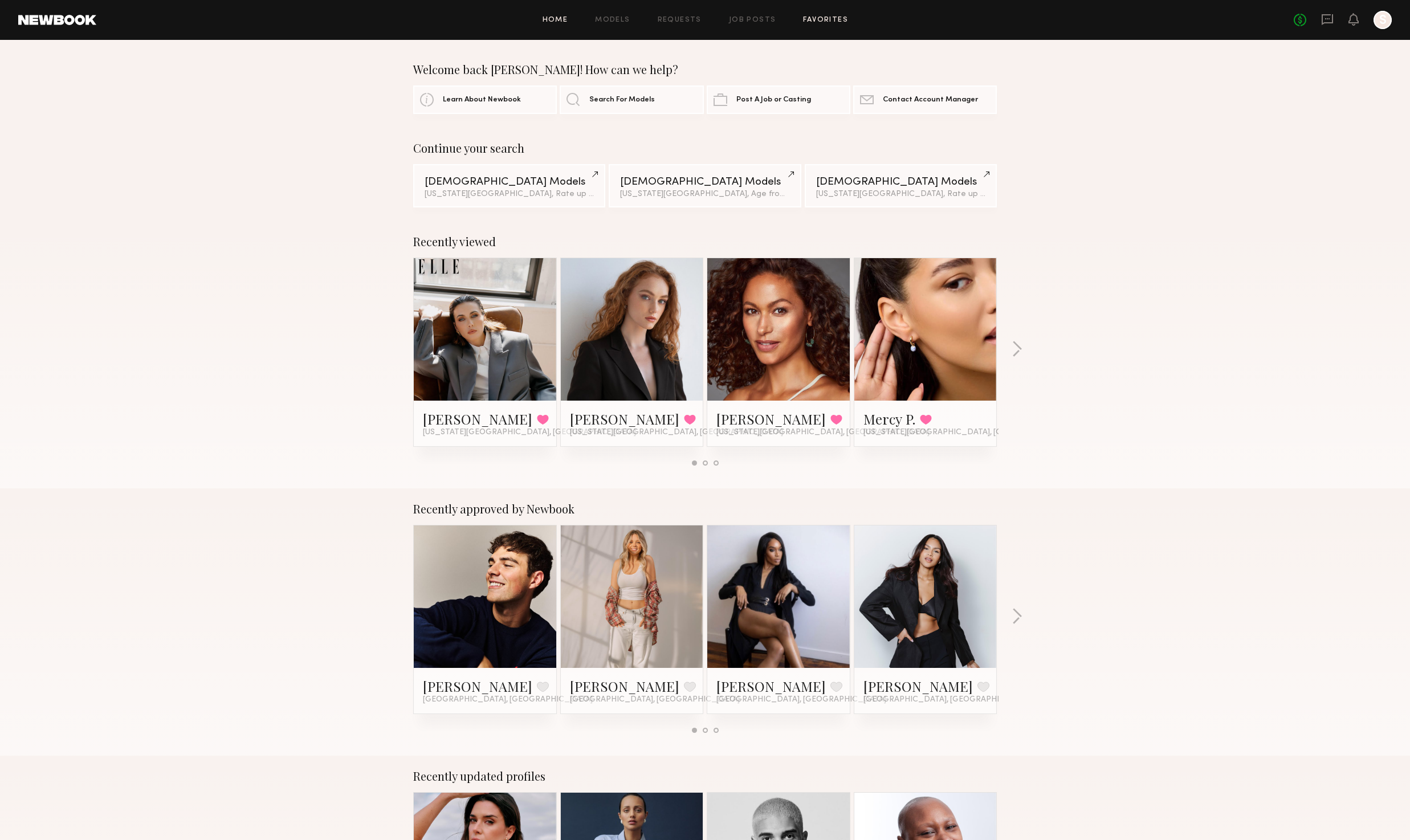
click at [822, 21] on link "Favorites" at bounding box center [825, 20] width 45 height 7
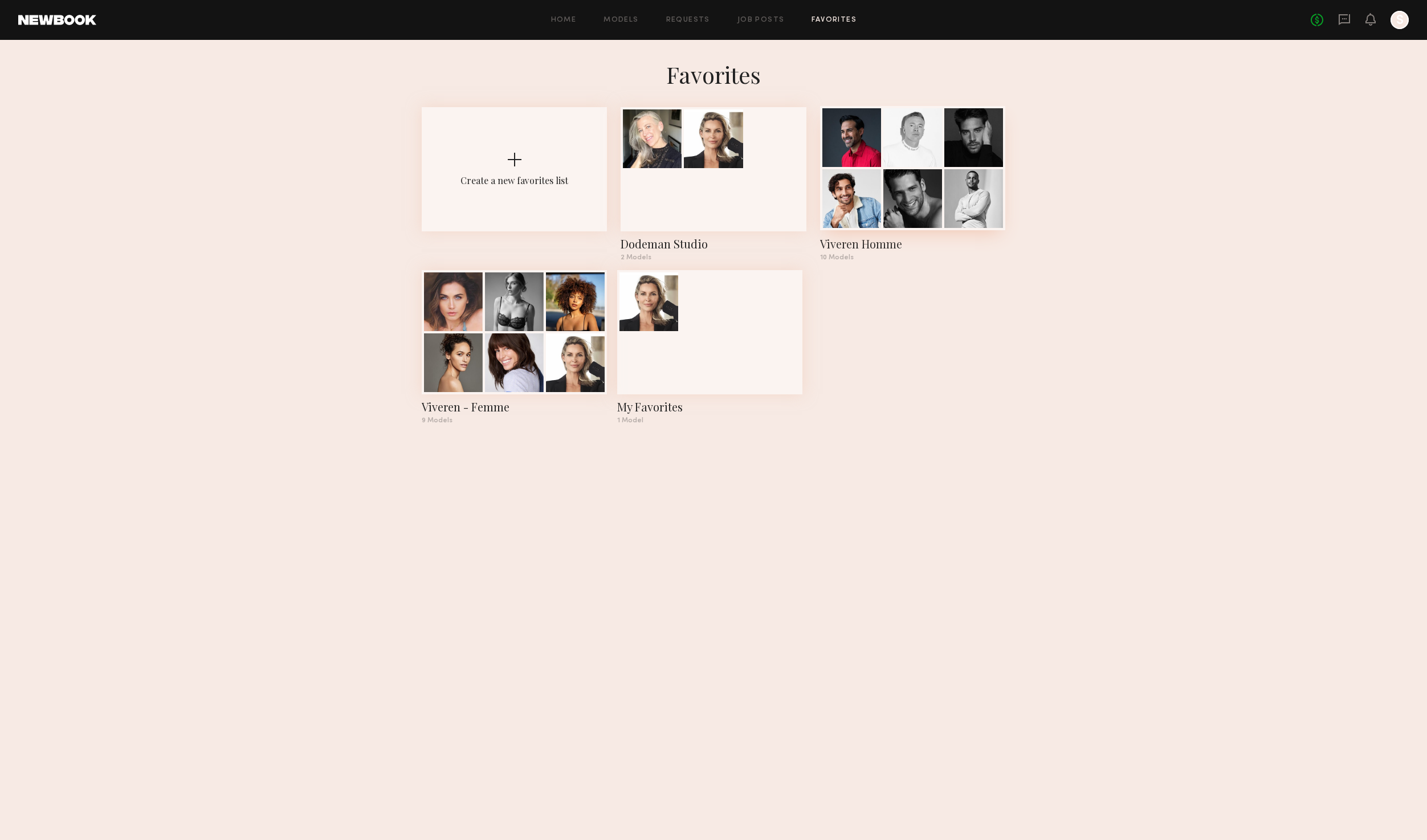
click at [925, 189] on div at bounding box center [912, 198] width 59 height 59
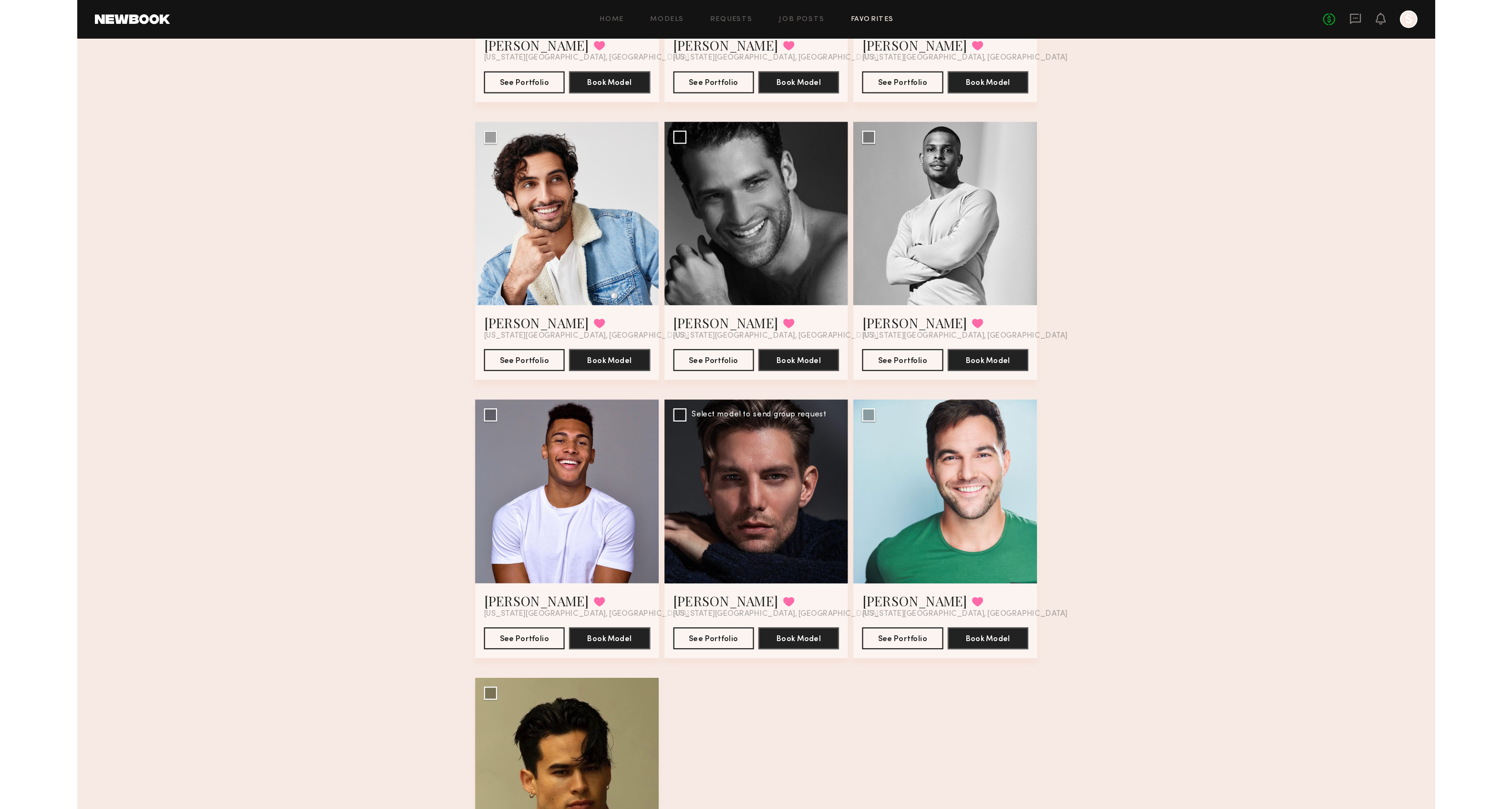
scroll to position [191, 0]
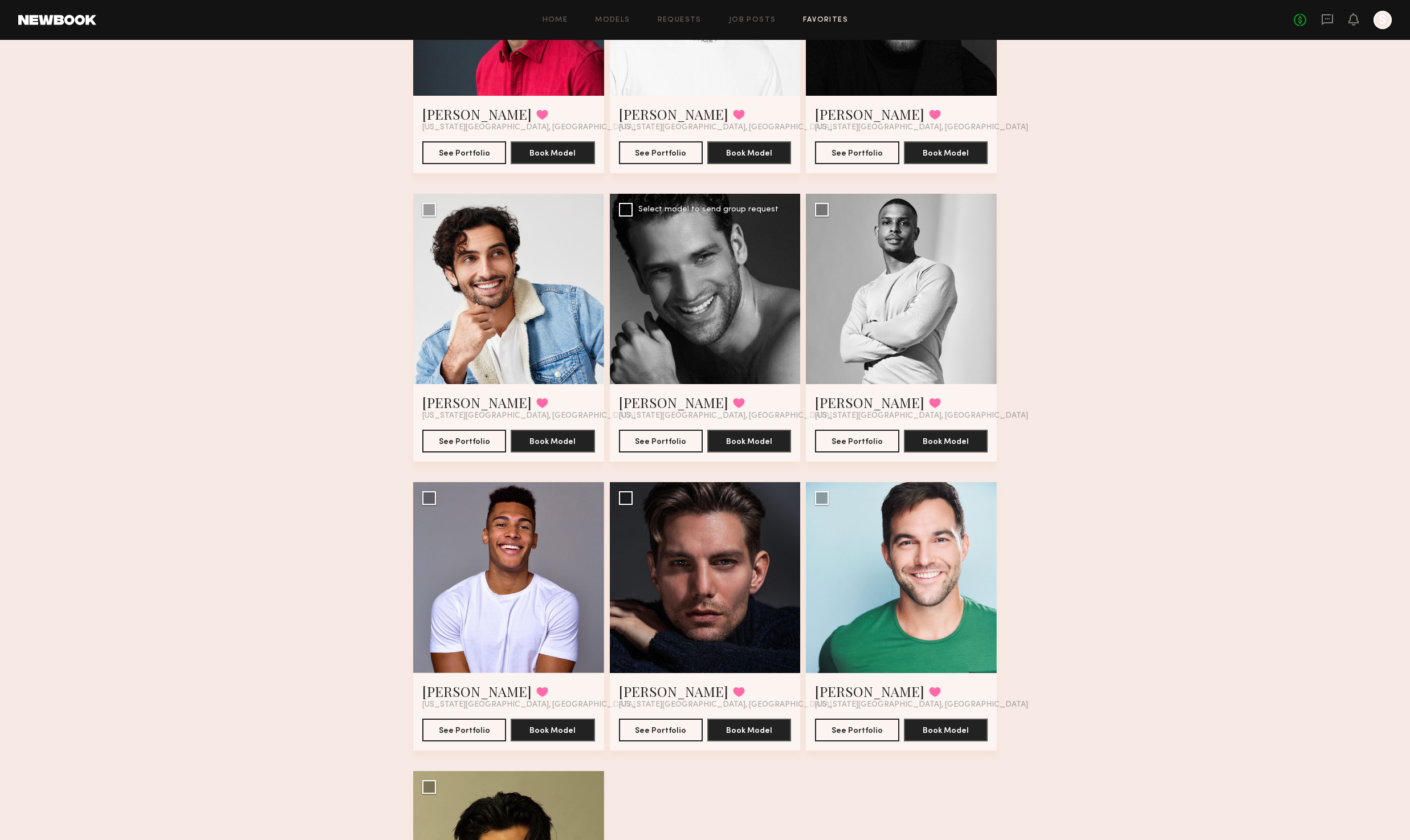
click at [752, 279] on div at bounding box center [705, 289] width 191 height 191
click at [687, 439] on button "See Portfolio" at bounding box center [660, 440] width 84 height 23
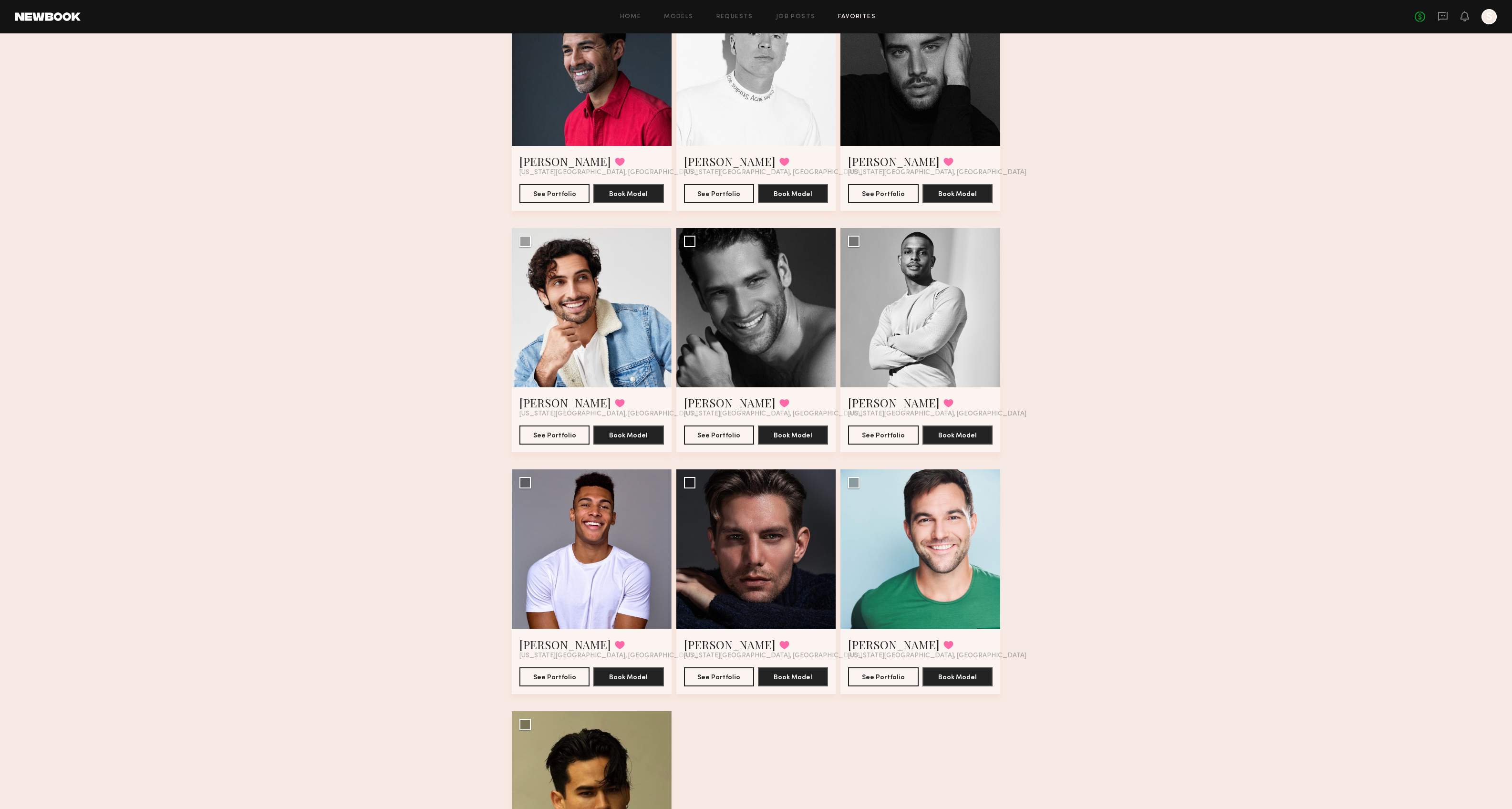
scroll to position [79, 0]
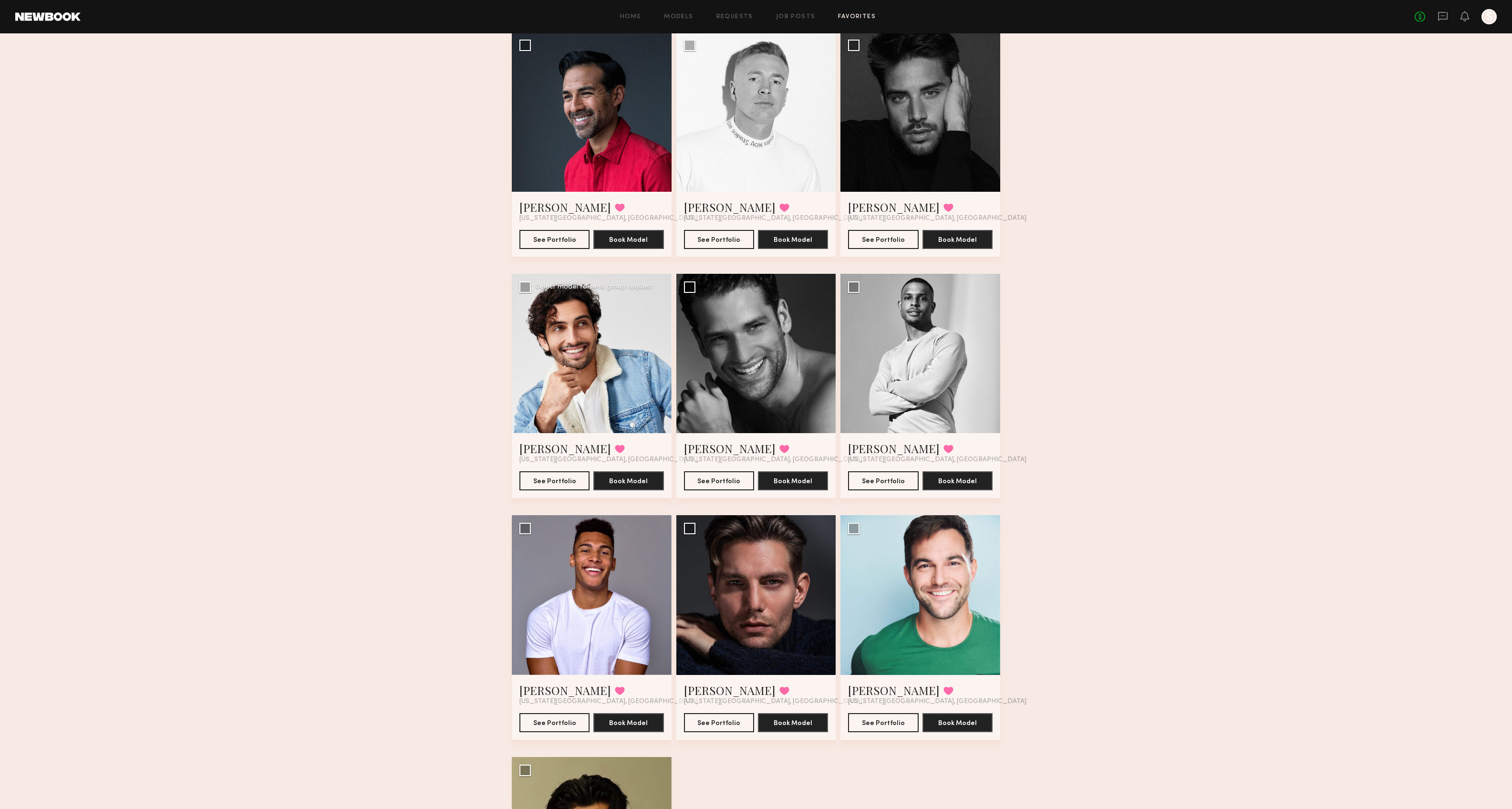
click at [591, 360] on div at bounding box center [592, 354] width 160 height 160
click at [569, 478] on button "See Portfolio" at bounding box center [555, 481] width 70 height 19
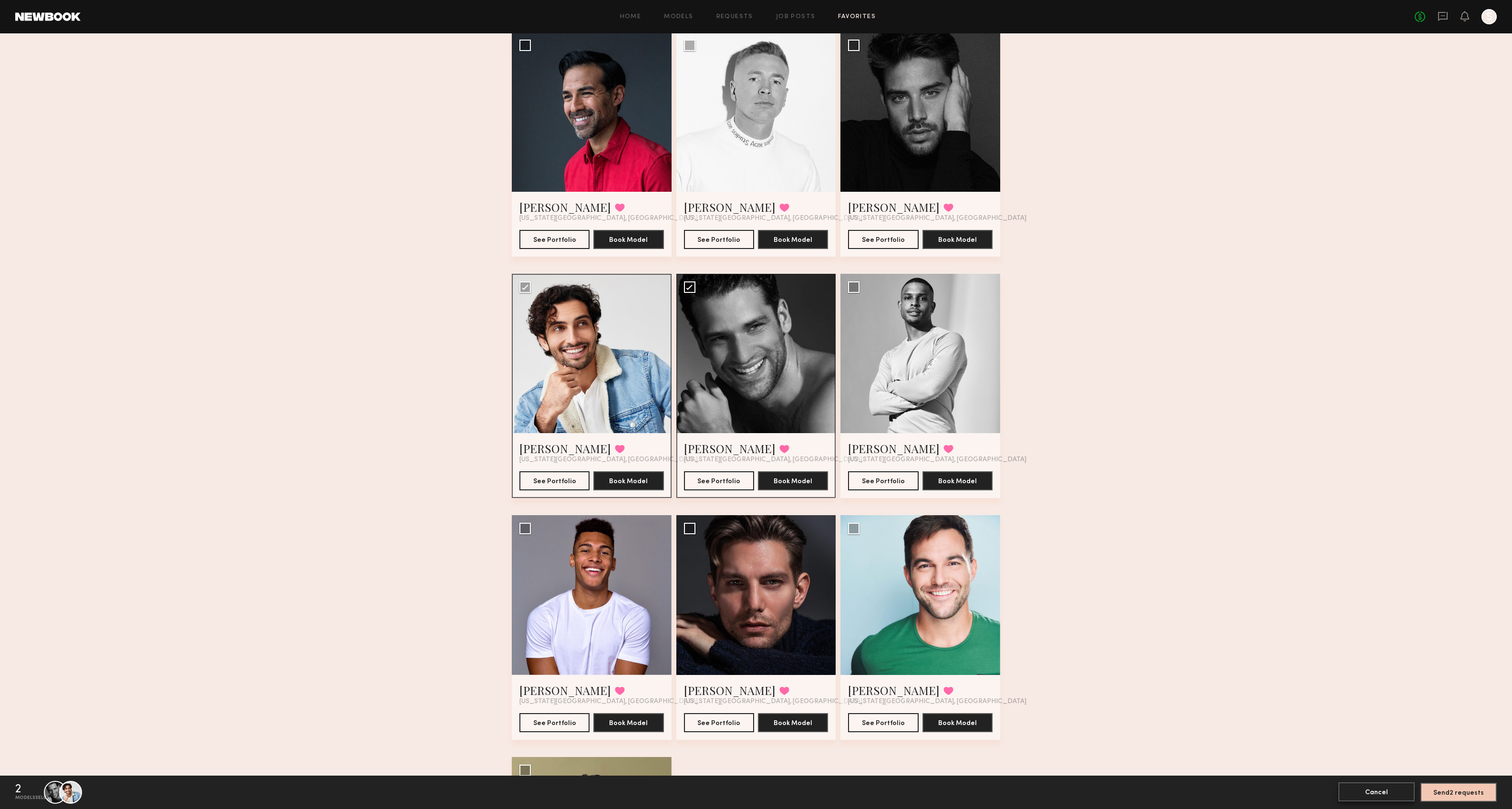
click at [1194, 703] on button "Cancel" at bounding box center [1376, 792] width 76 height 19
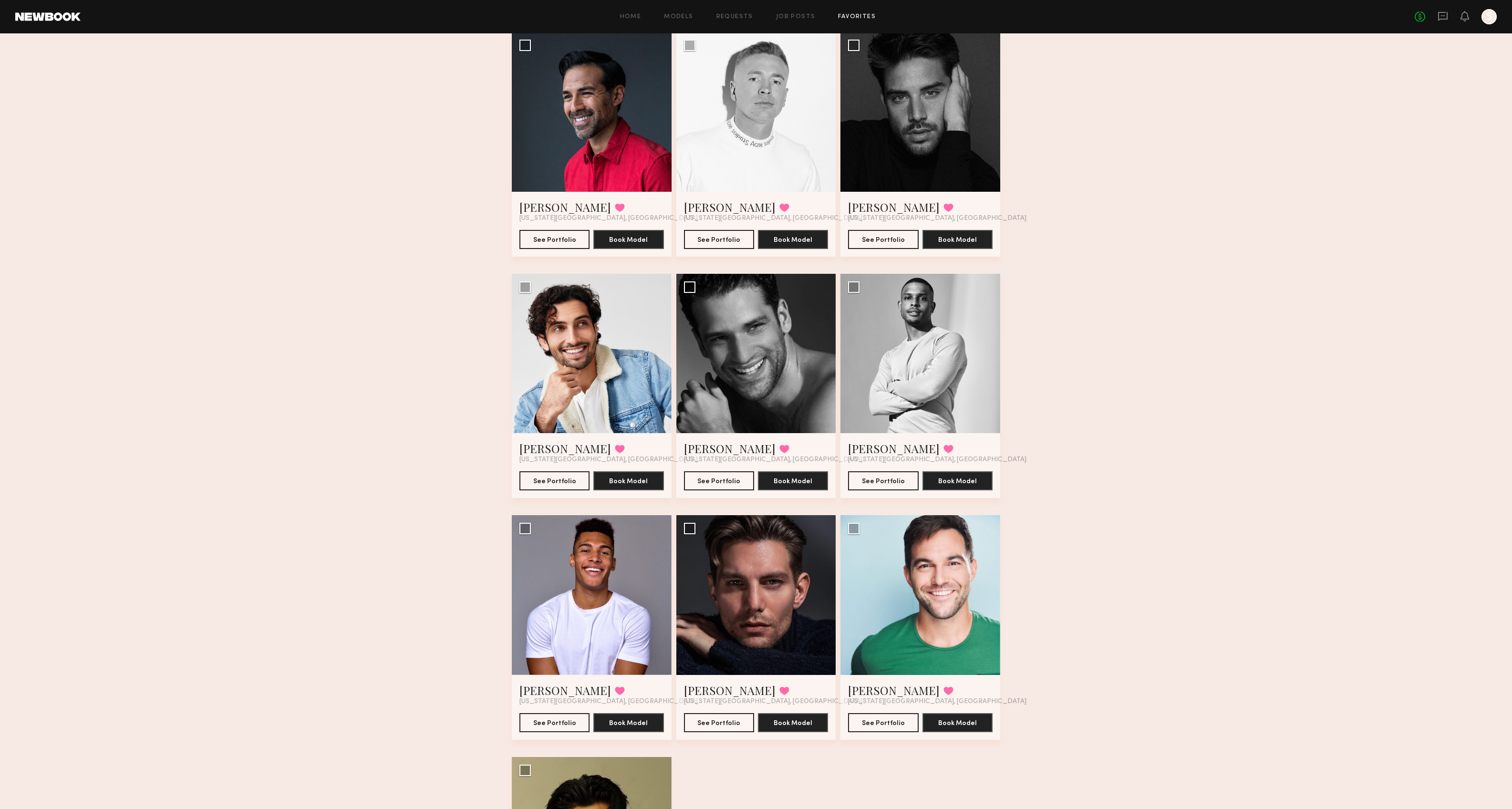
scroll to position [83, 0]
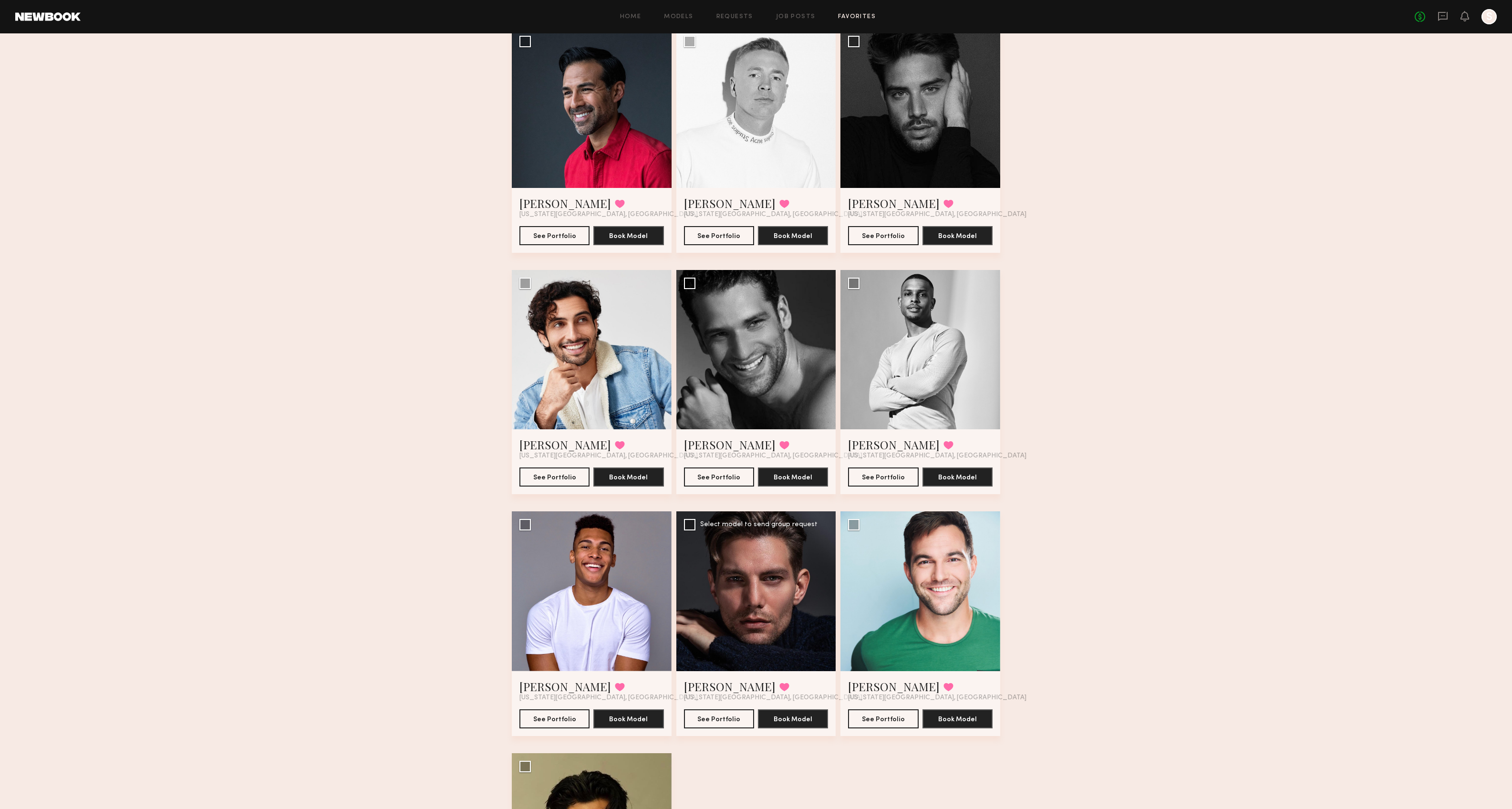
click at [749, 606] on div at bounding box center [756, 591] width 160 height 160
click at [712, 703] on button "See Portfolio" at bounding box center [719, 718] width 70 height 19
click at [914, 590] on div at bounding box center [920, 591] width 160 height 160
click at [876, 703] on button "See Portfolio" at bounding box center [883, 718] width 70 height 19
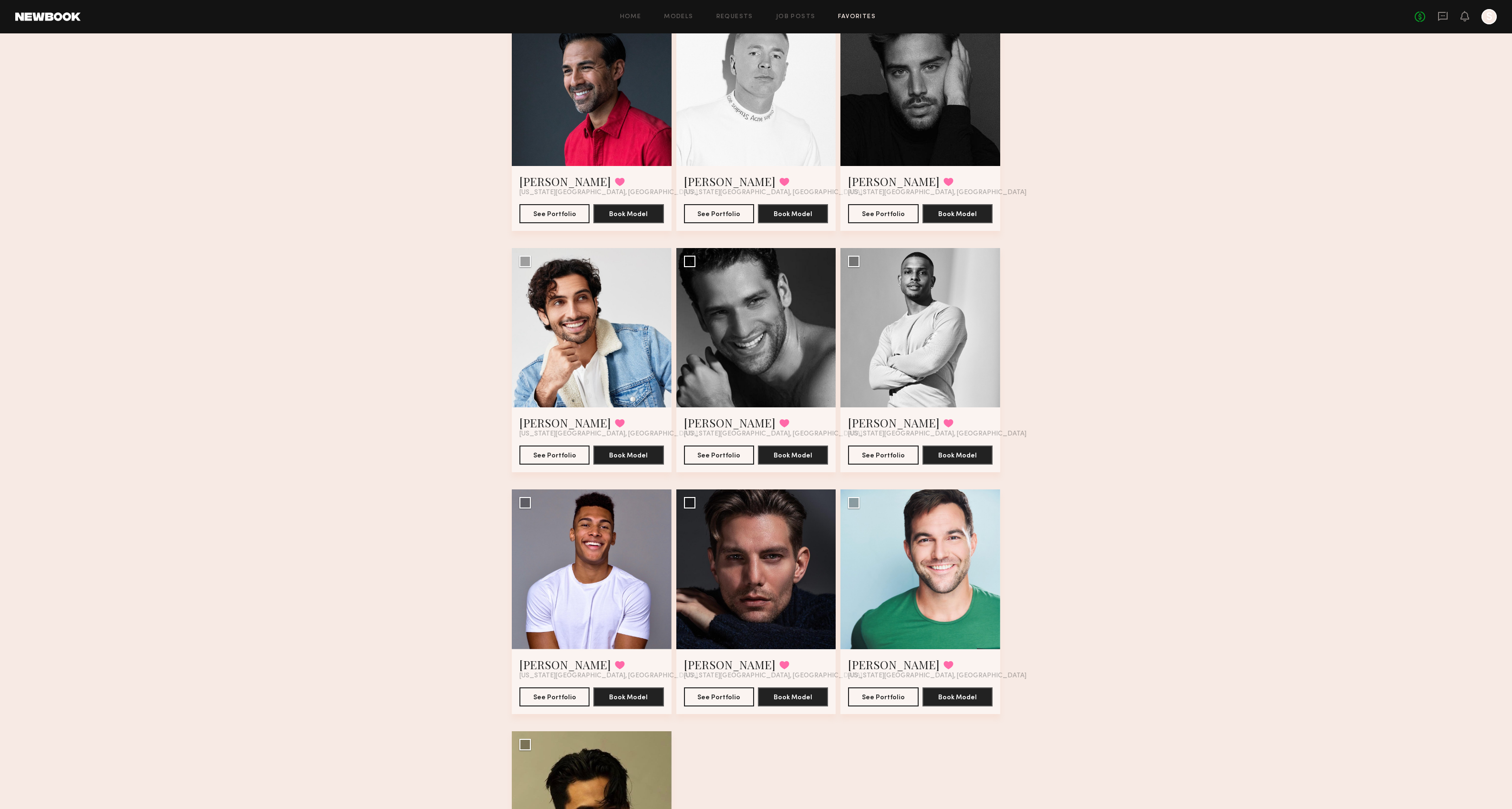
scroll to position [276, 0]
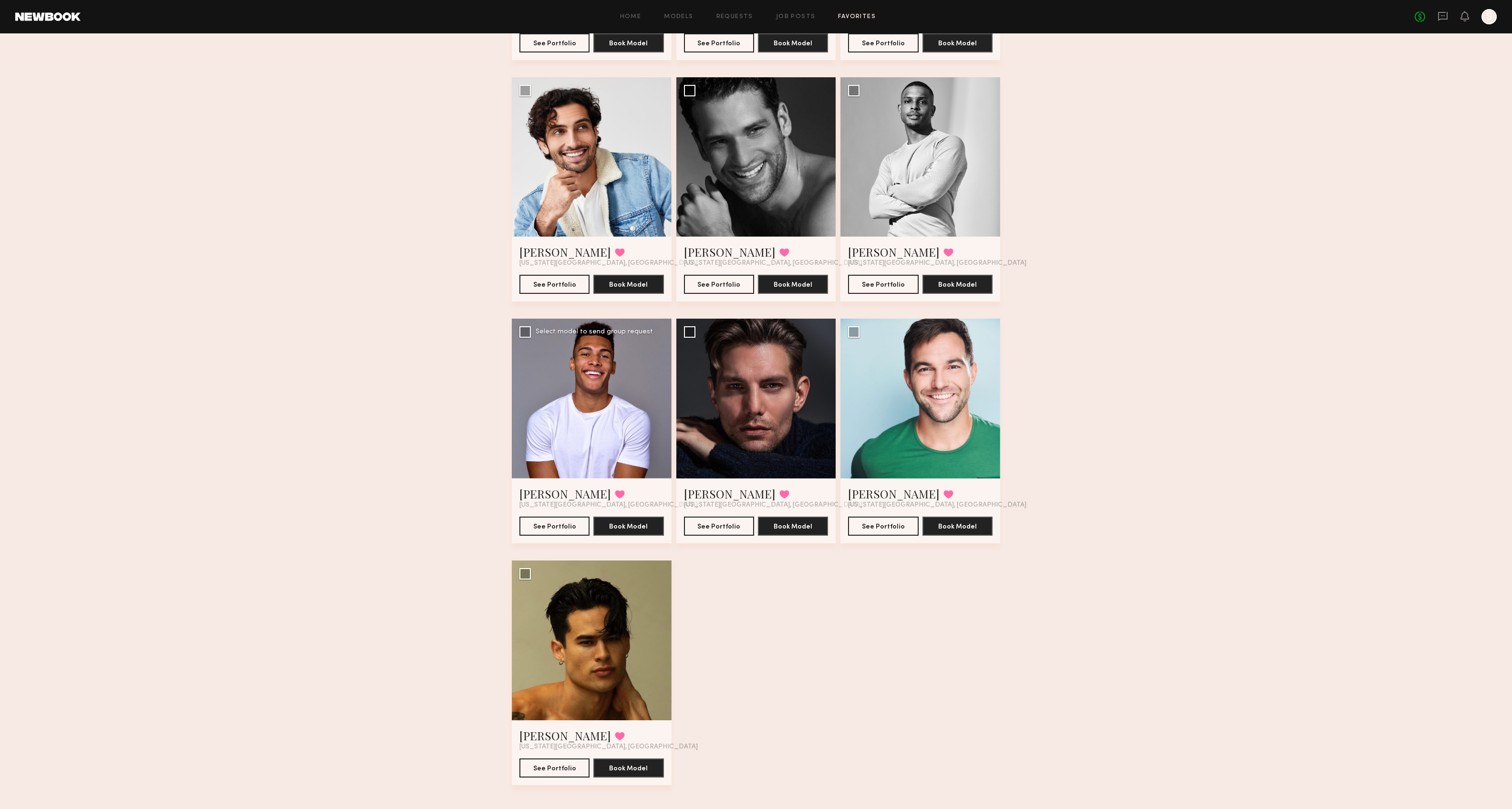
click at [594, 400] on div at bounding box center [592, 399] width 160 height 160
click at [569, 526] on button "See Portfolio" at bounding box center [555, 526] width 70 height 19
click at [599, 649] on div at bounding box center [592, 641] width 160 height 160
click at [552, 703] on button "See Portfolio" at bounding box center [555, 768] width 70 height 19
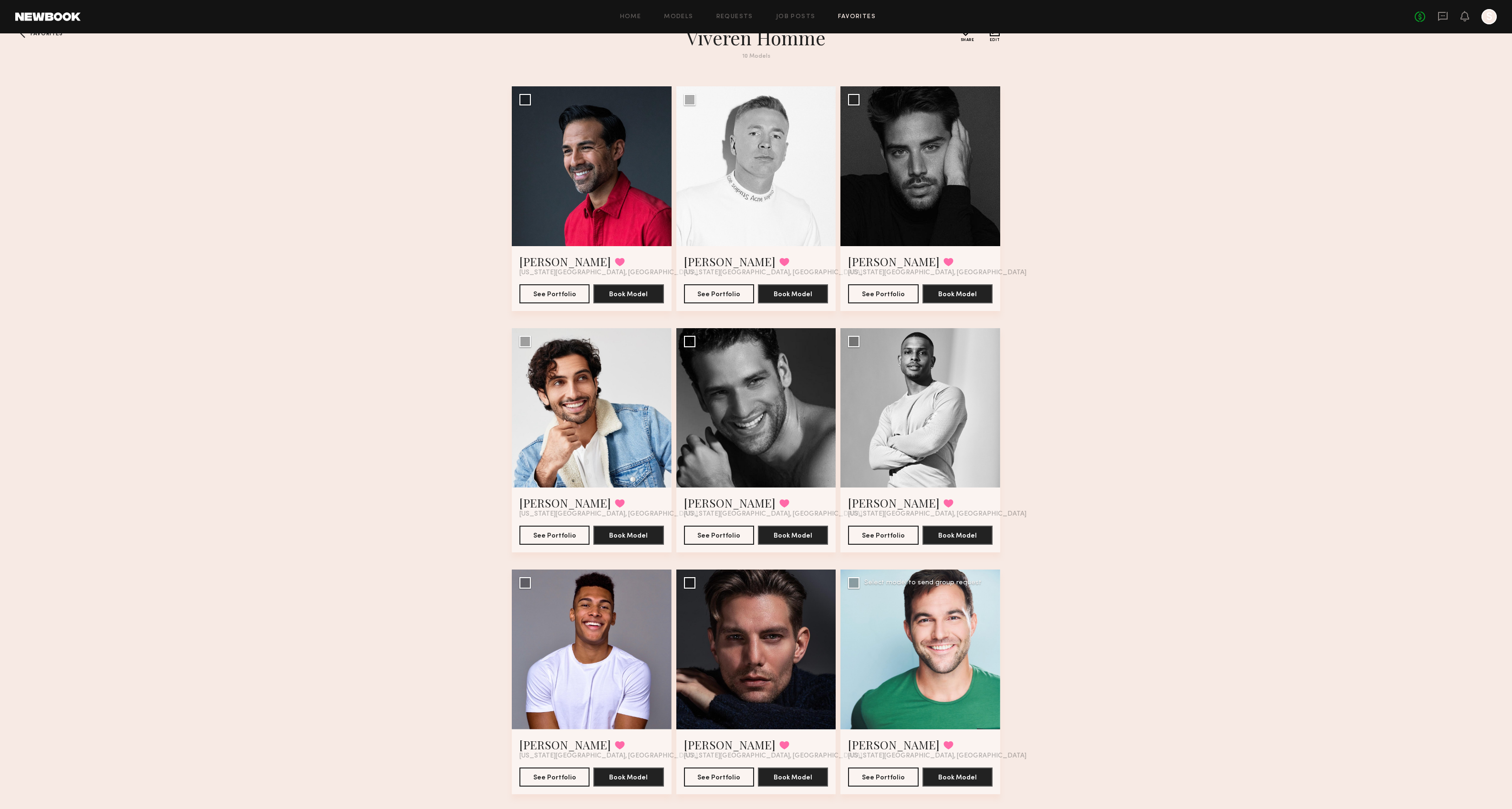
scroll to position [0, 0]
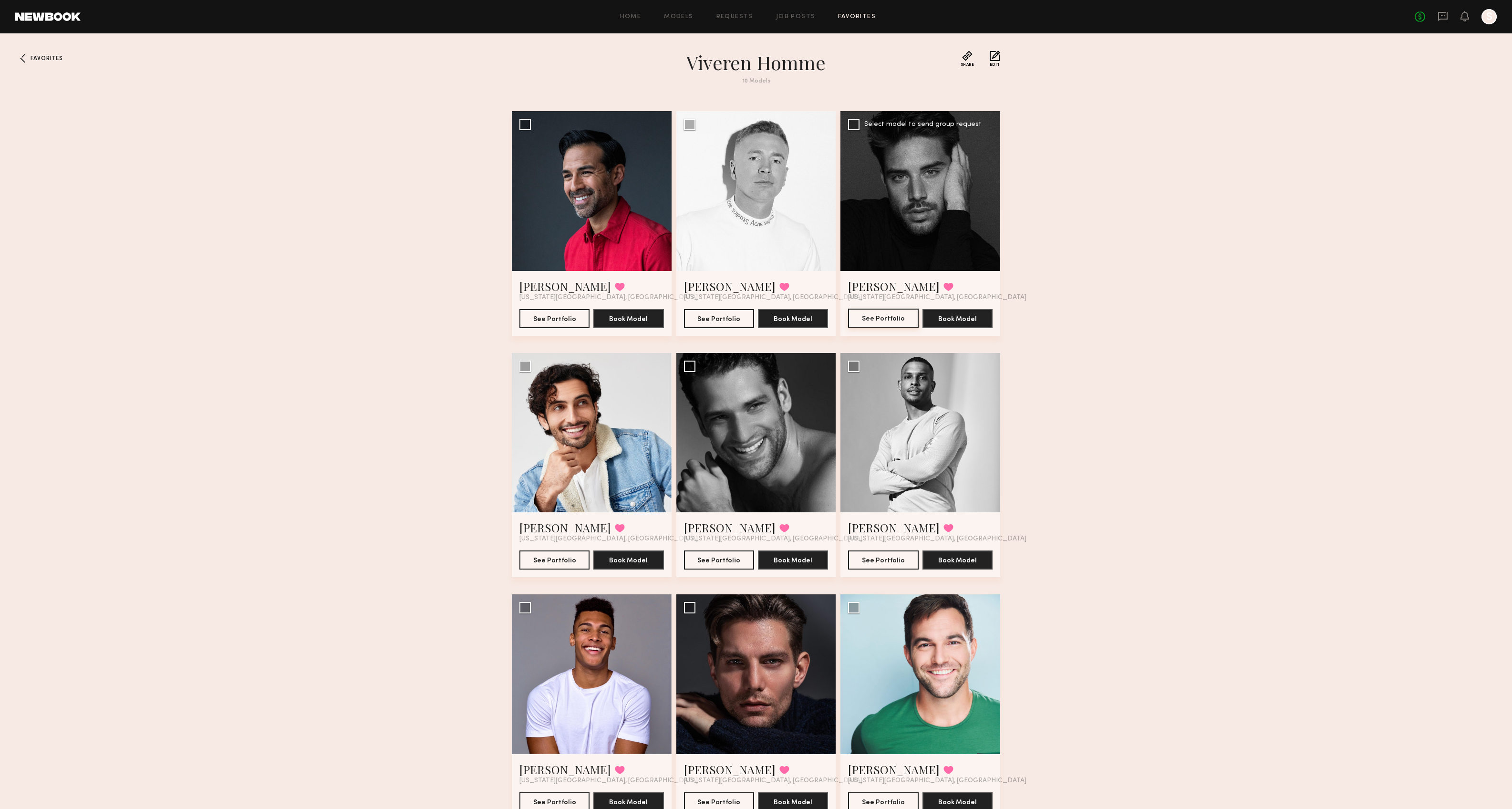
click at [893, 321] on button "See Portfolio" at bounding box center [883, 318] width 70 height 19
click at [752, 232] on div at bounding box center [756, 191] width 160 height 160
click at [722, 319] on button "See Portfolio" at bounding box center [719, 318] width 70 height 19
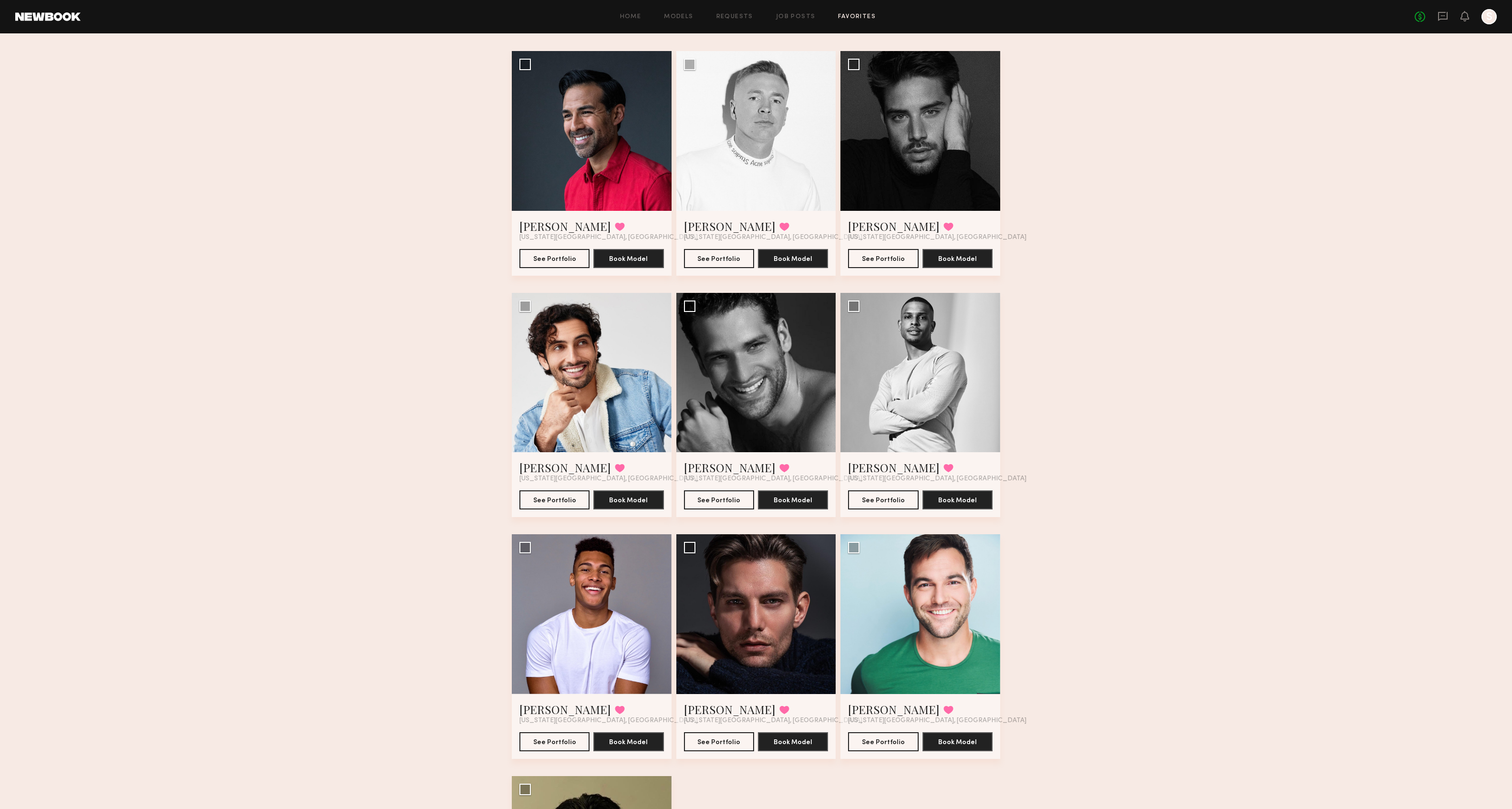
scroll to position [104, 0]
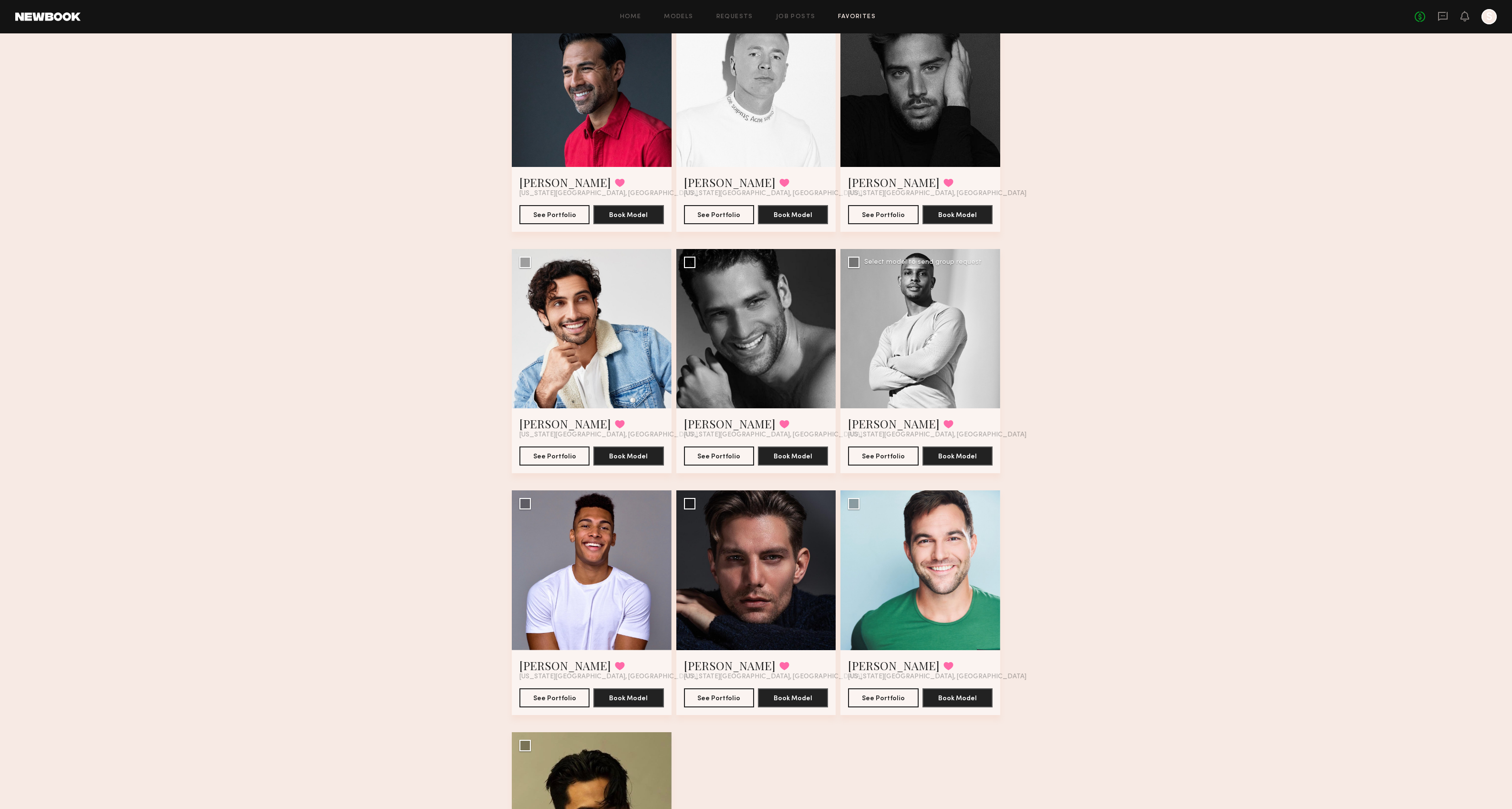
click at [912, 346] on div at bounding box center [920, 329] width 160 height 160
click at [892, 452] on button "See Portfolio" at bounding box center [883, 456] width 70 height 19
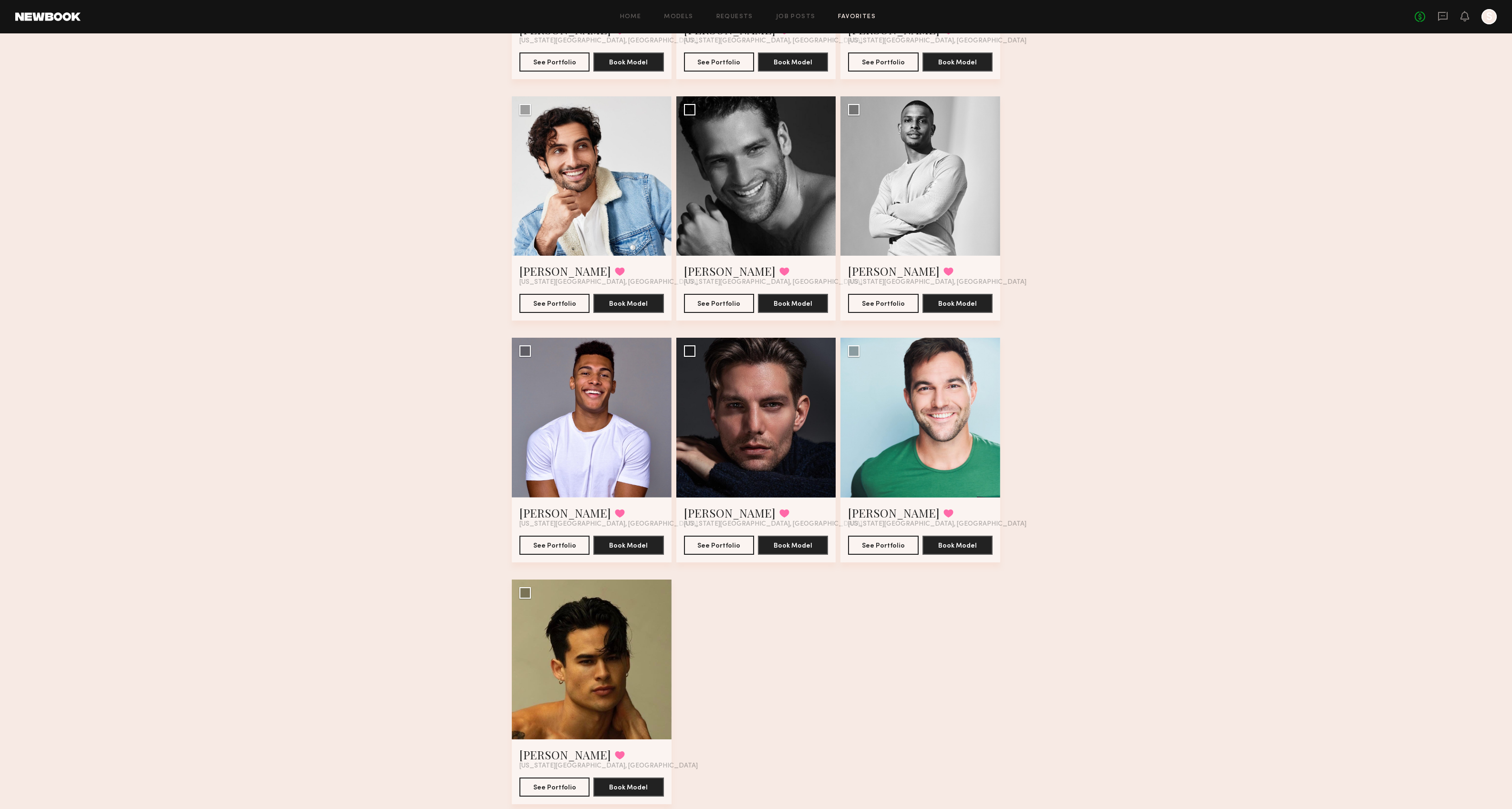
scroll to position [0, 0]
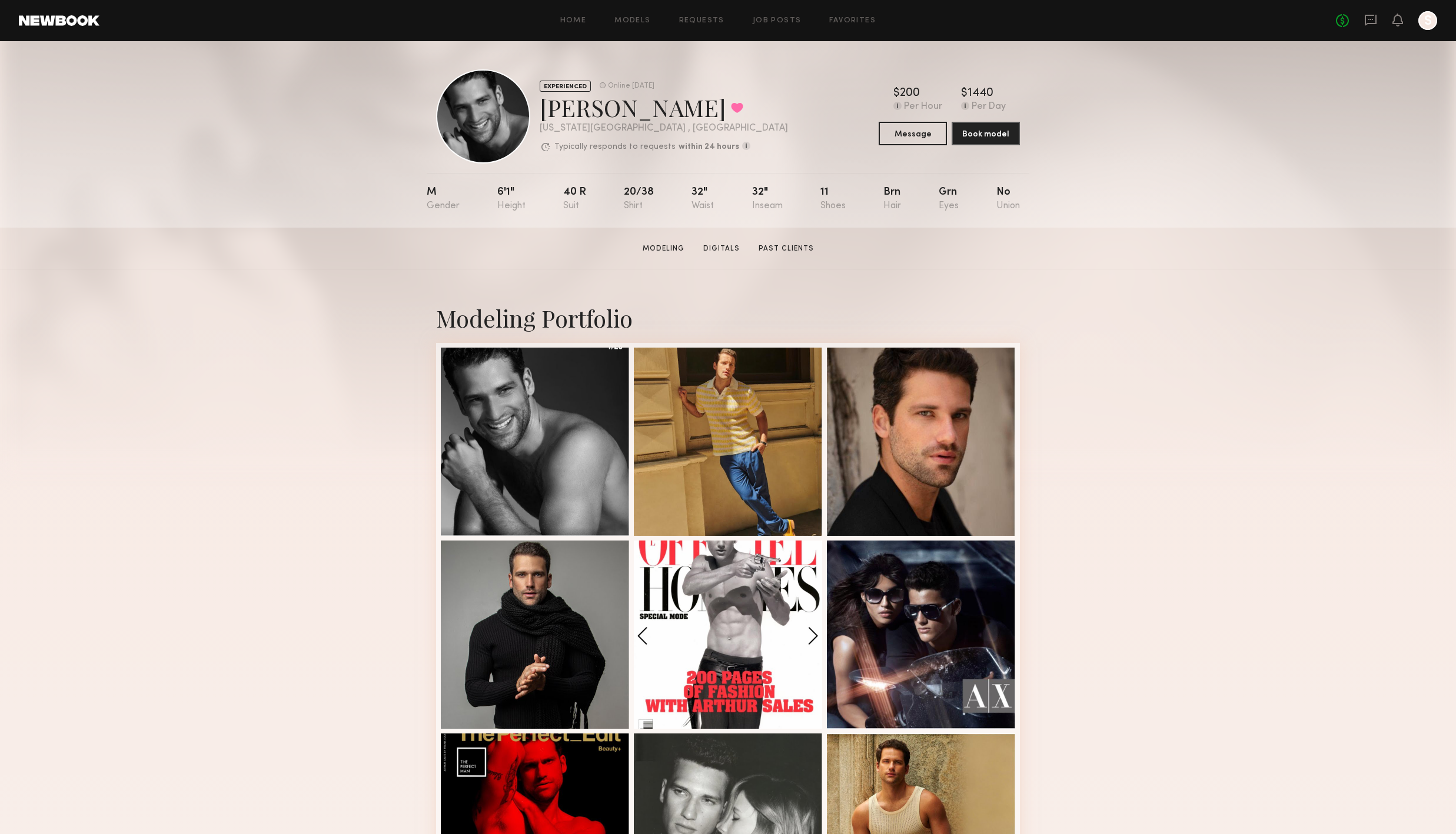
scroll to position [10, 0]
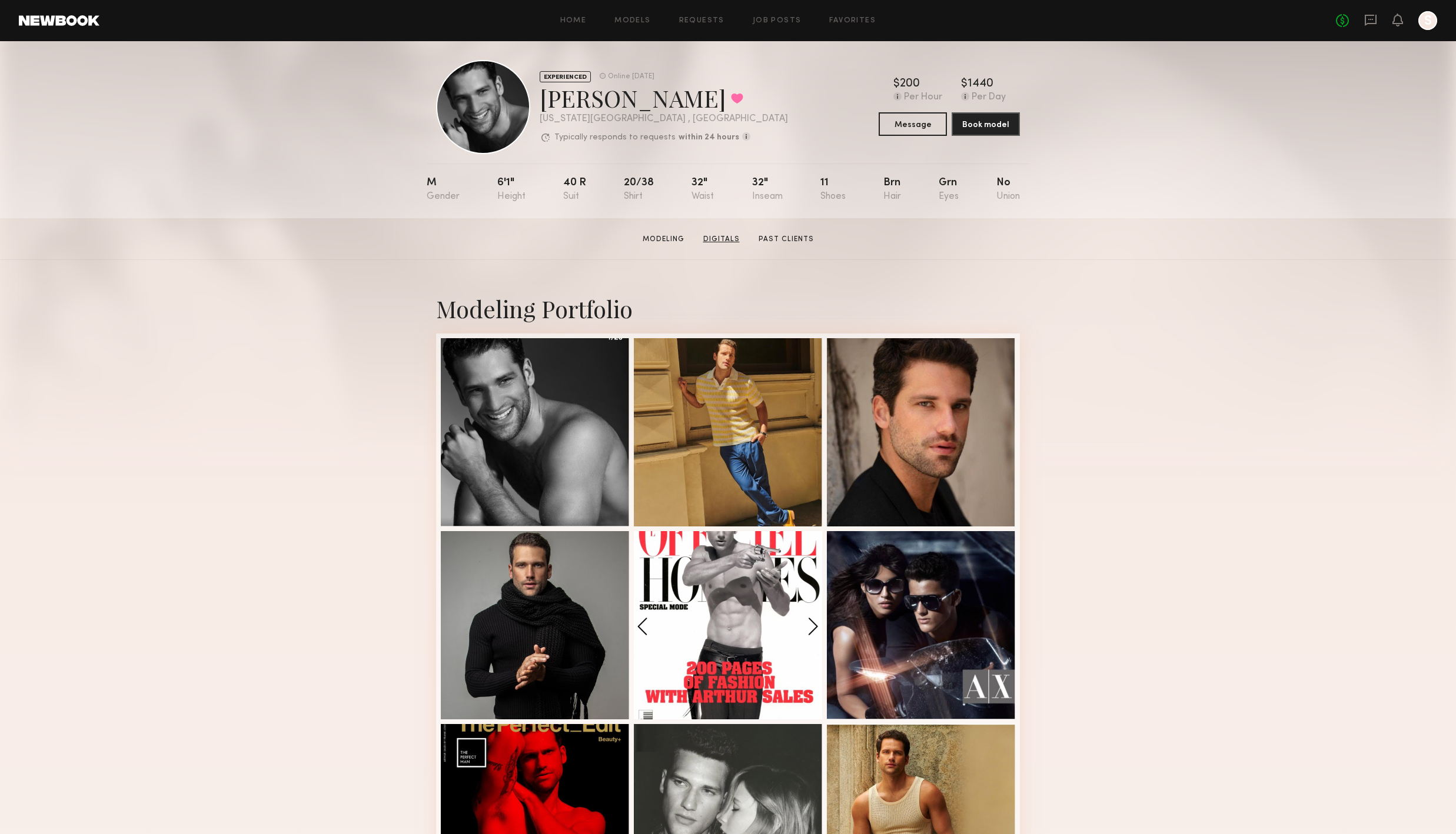
click at [724, 240] on link "Digitals" at bounding box center [721, 239] width 46 height 10
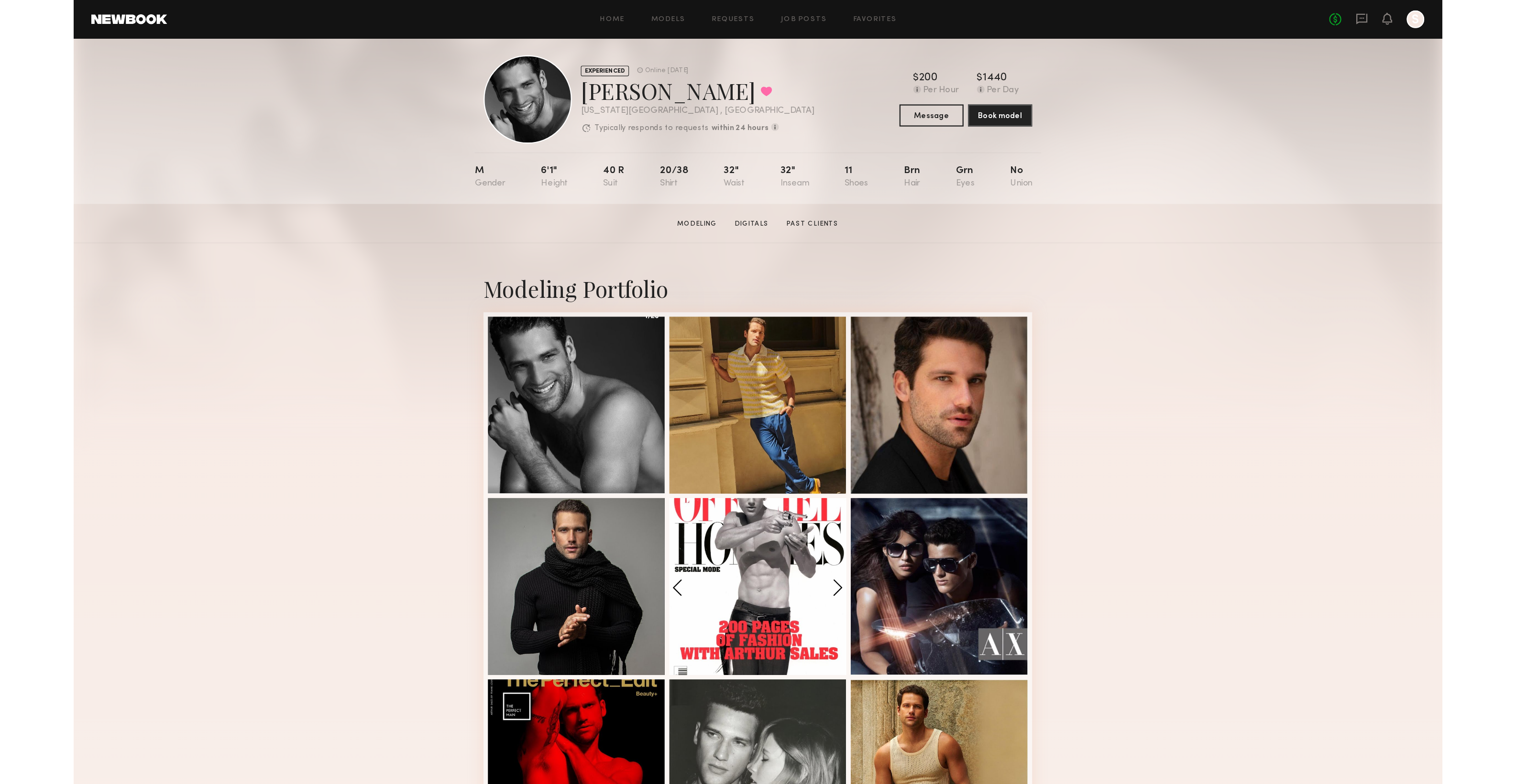
scroll to position [20, 0]
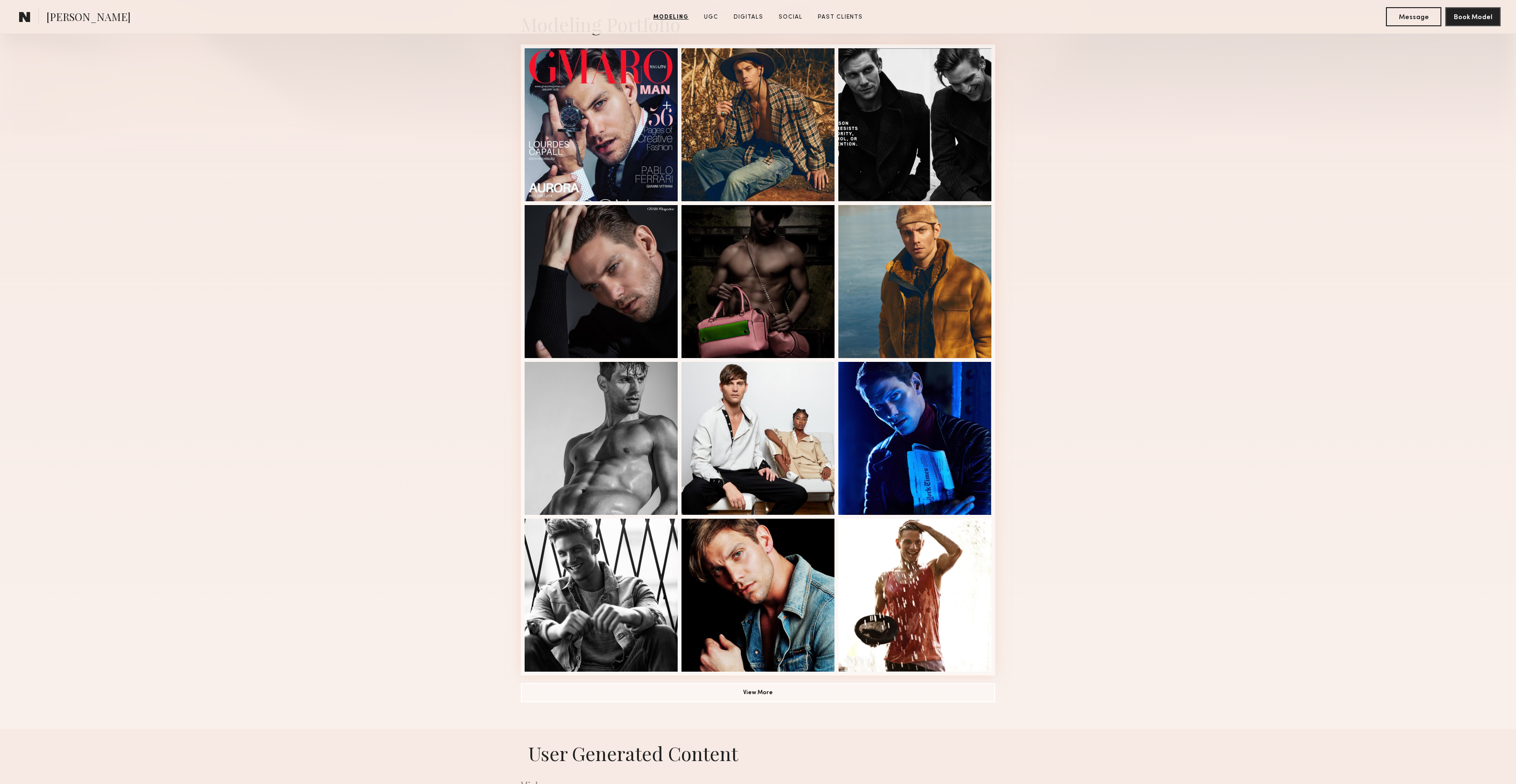
scroll to position [302, 0]
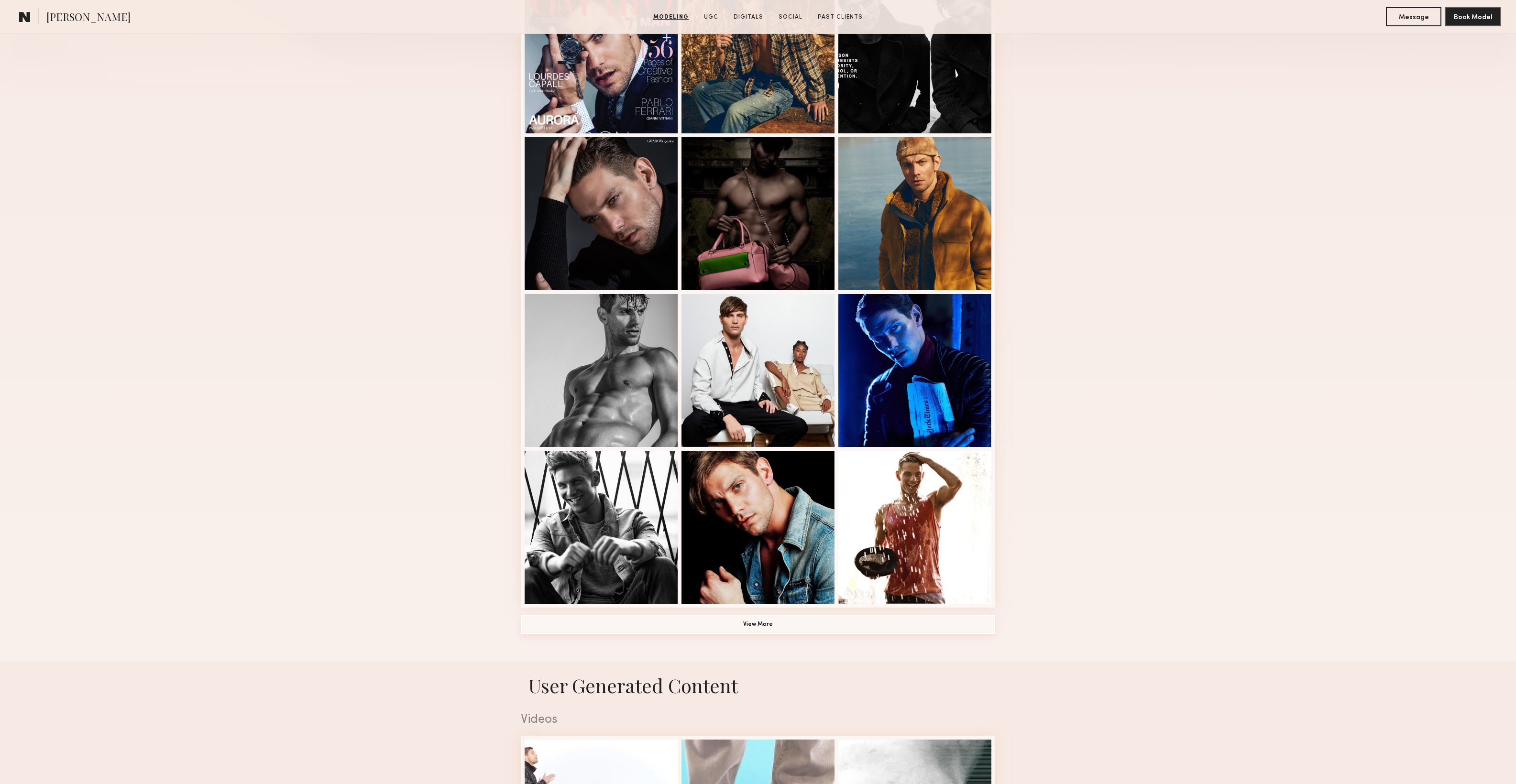
click at [767, 631] on button "View More" at bounding box center [758, 624] width 475 height 19
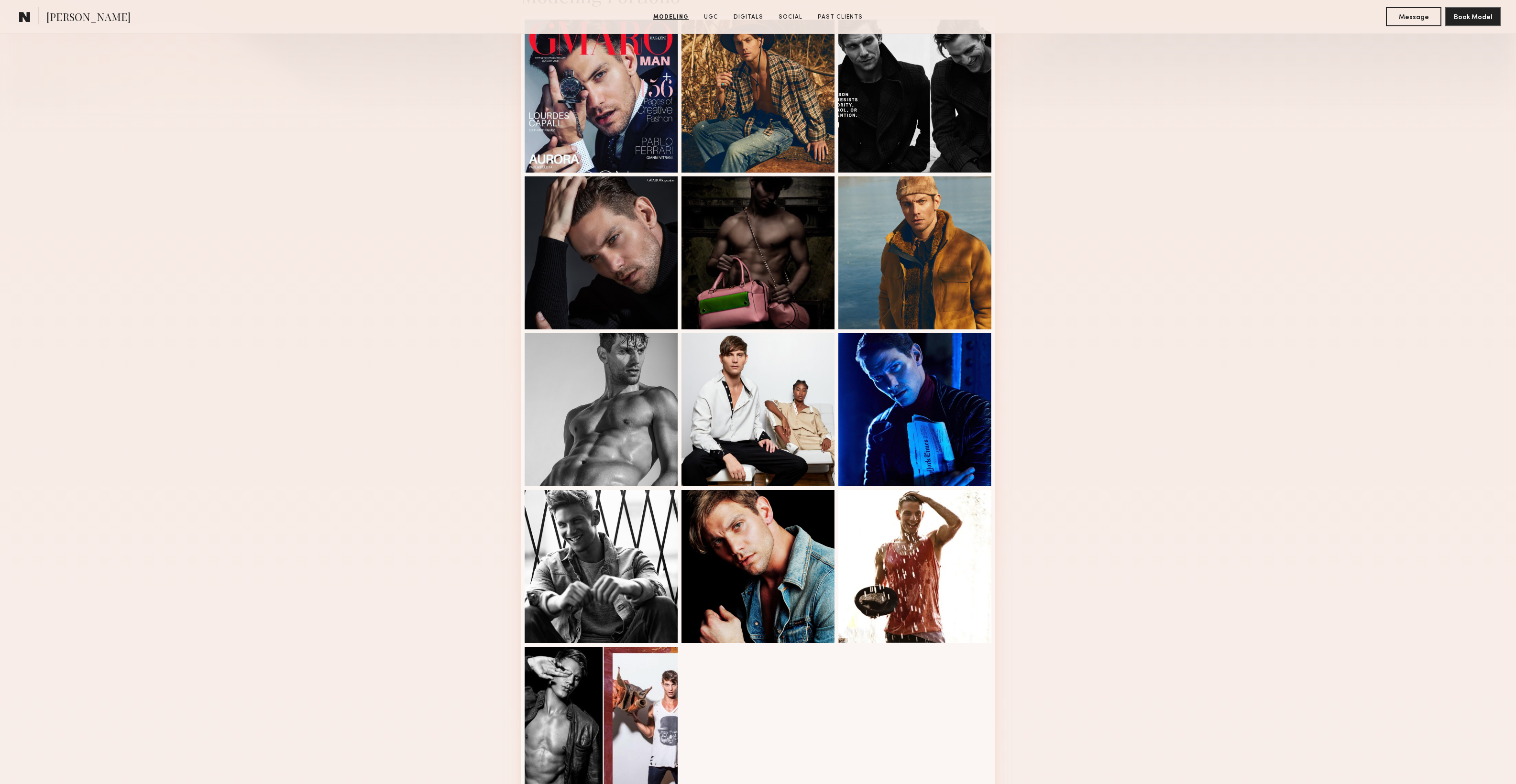
scroll to position [0, 0]
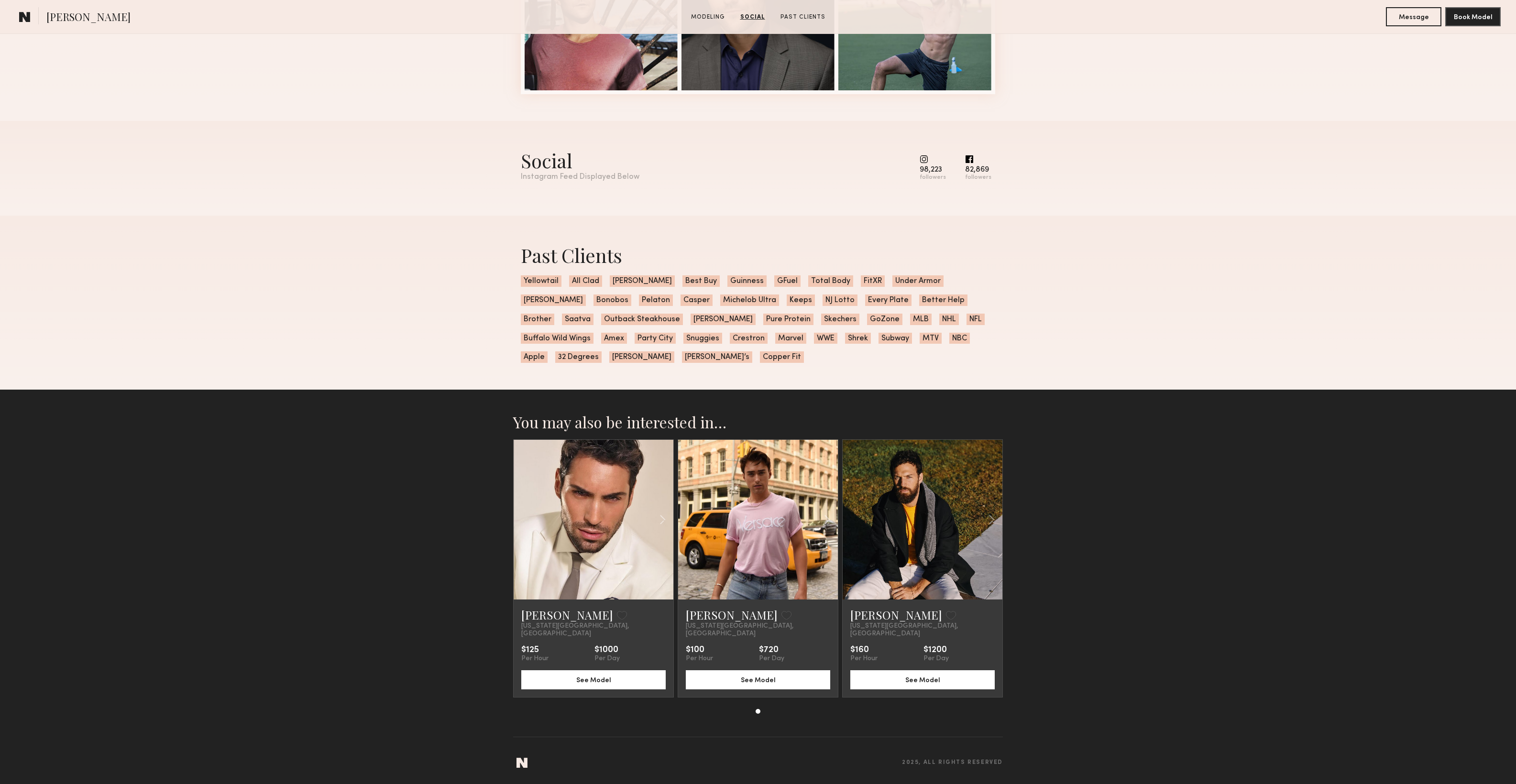
scroll to position [549, 0]
click at [907, 530] on link at bounding box center [923, 520] width 55 height 160
click at [624, 544] on div at bounding box center [647, 520] width 53 height 160
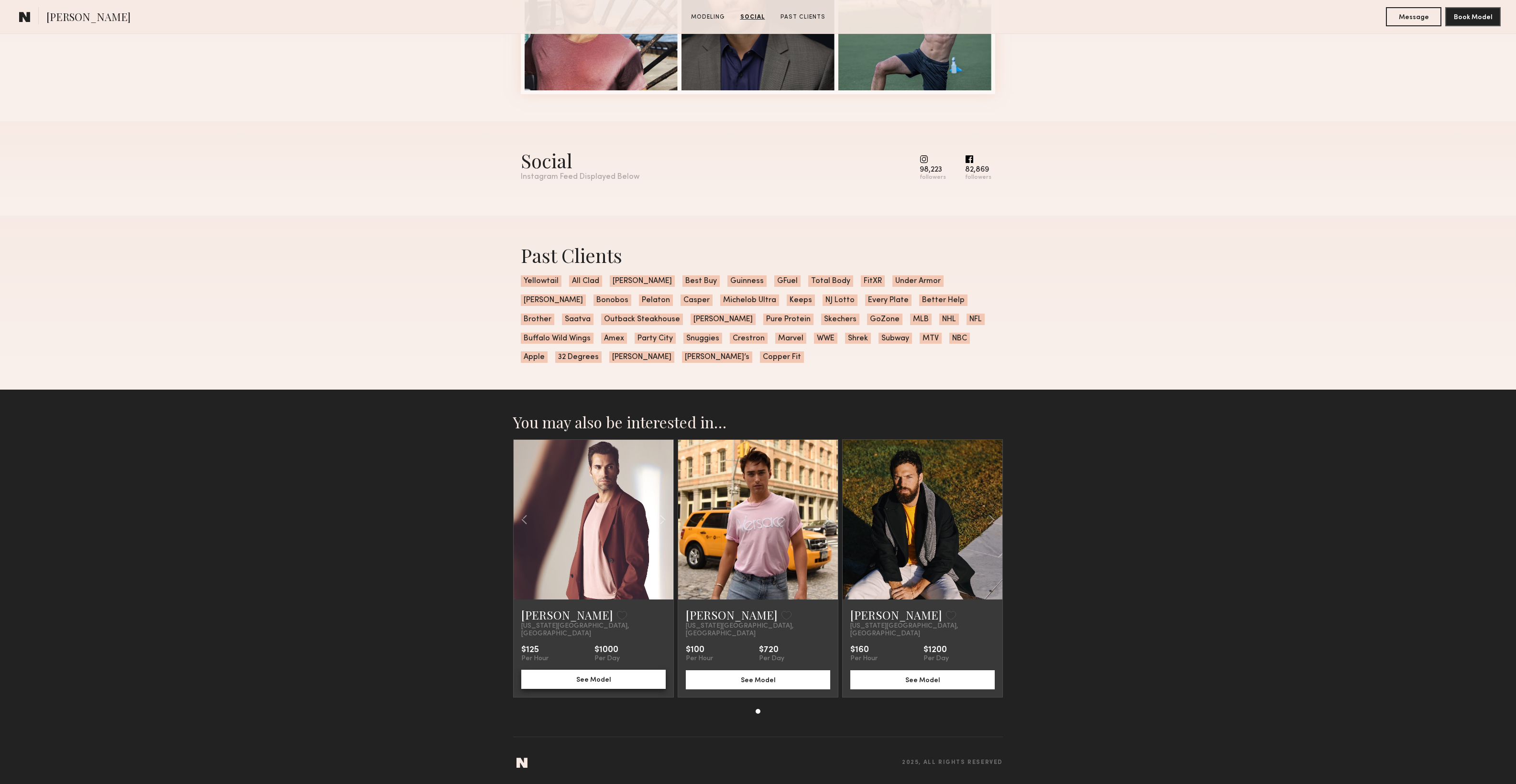
click at [605, 674] on button "See Model" at bounding box center [593, 679] width 144 height 19
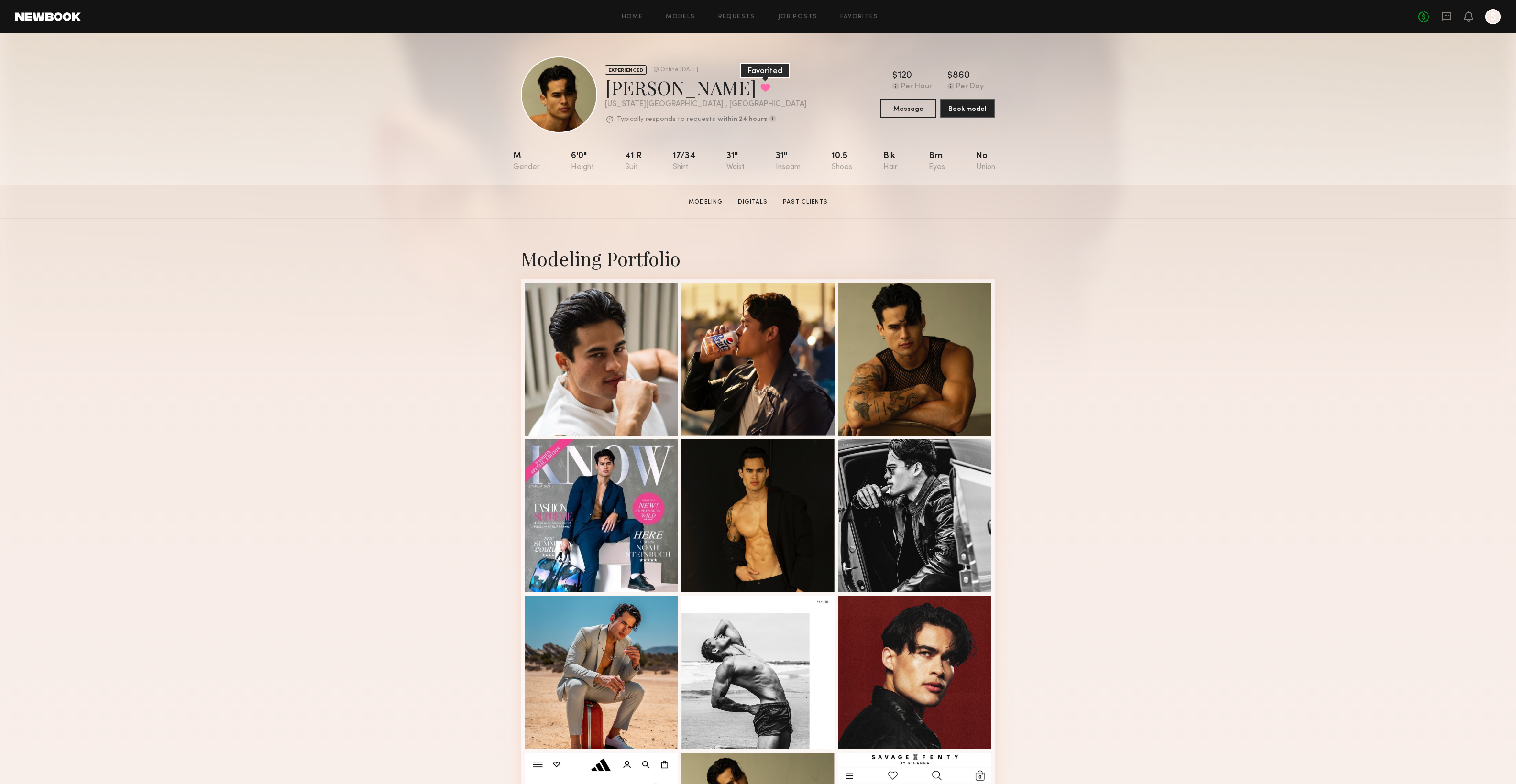
click at [760, 83] on button at bounding box center [765, 87] width 10 height 8
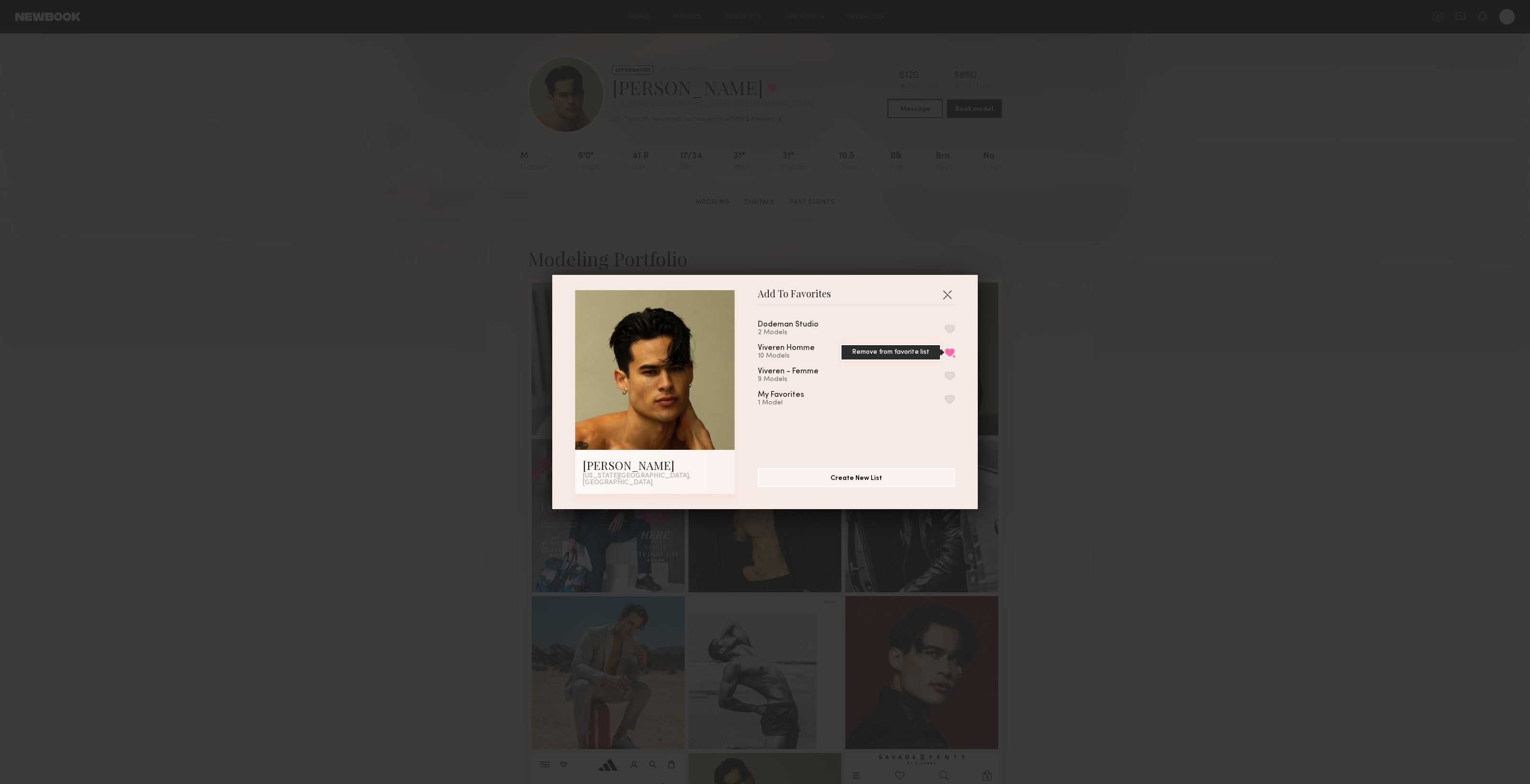
click at [945, 354] on button "Remove from favorite list" at bounding box center [950, 352] width 10 height 8
click at [940, 298] on button "button" at bounding box center [947, 295] width 15 height 15
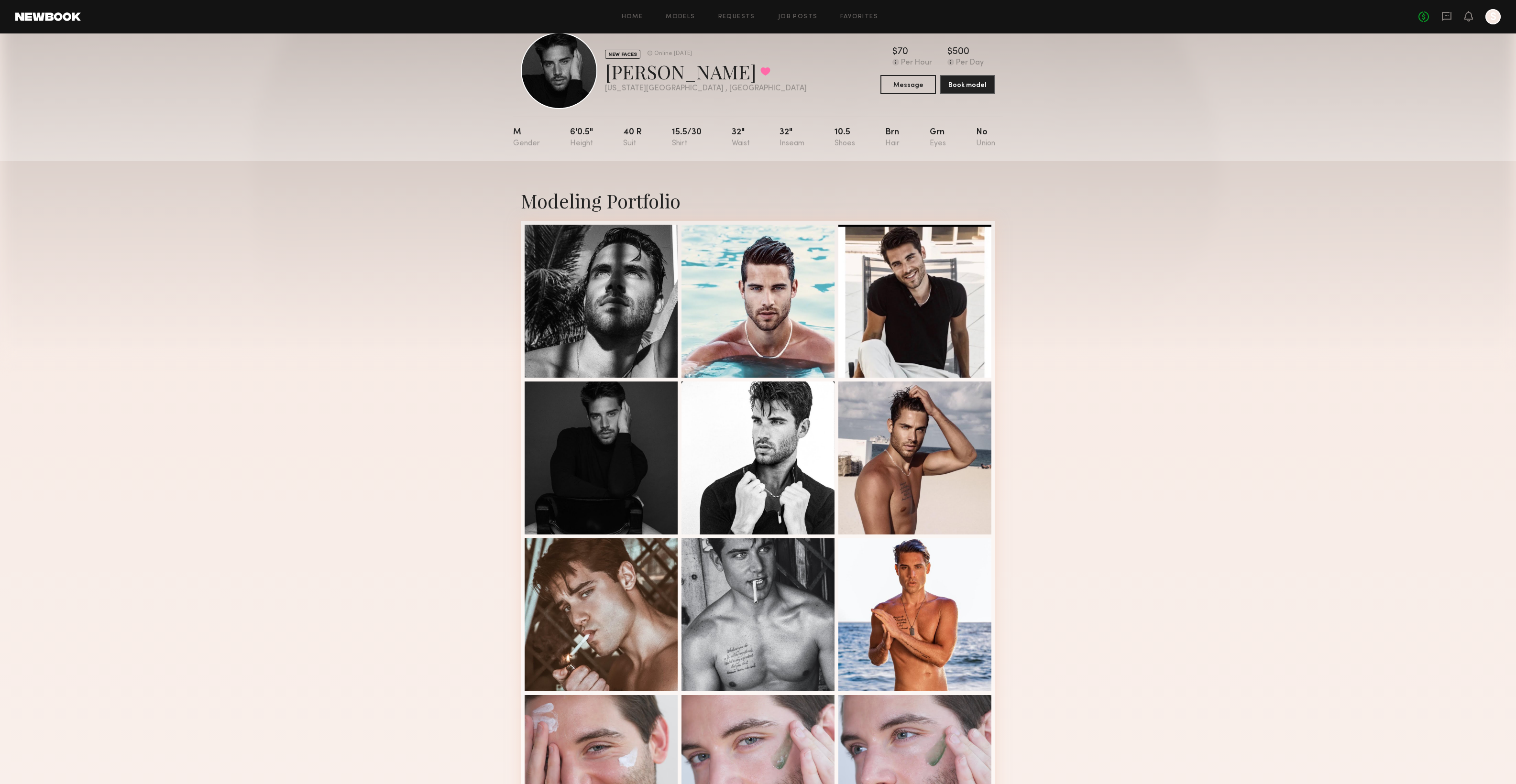
scroll to position [20, 0]
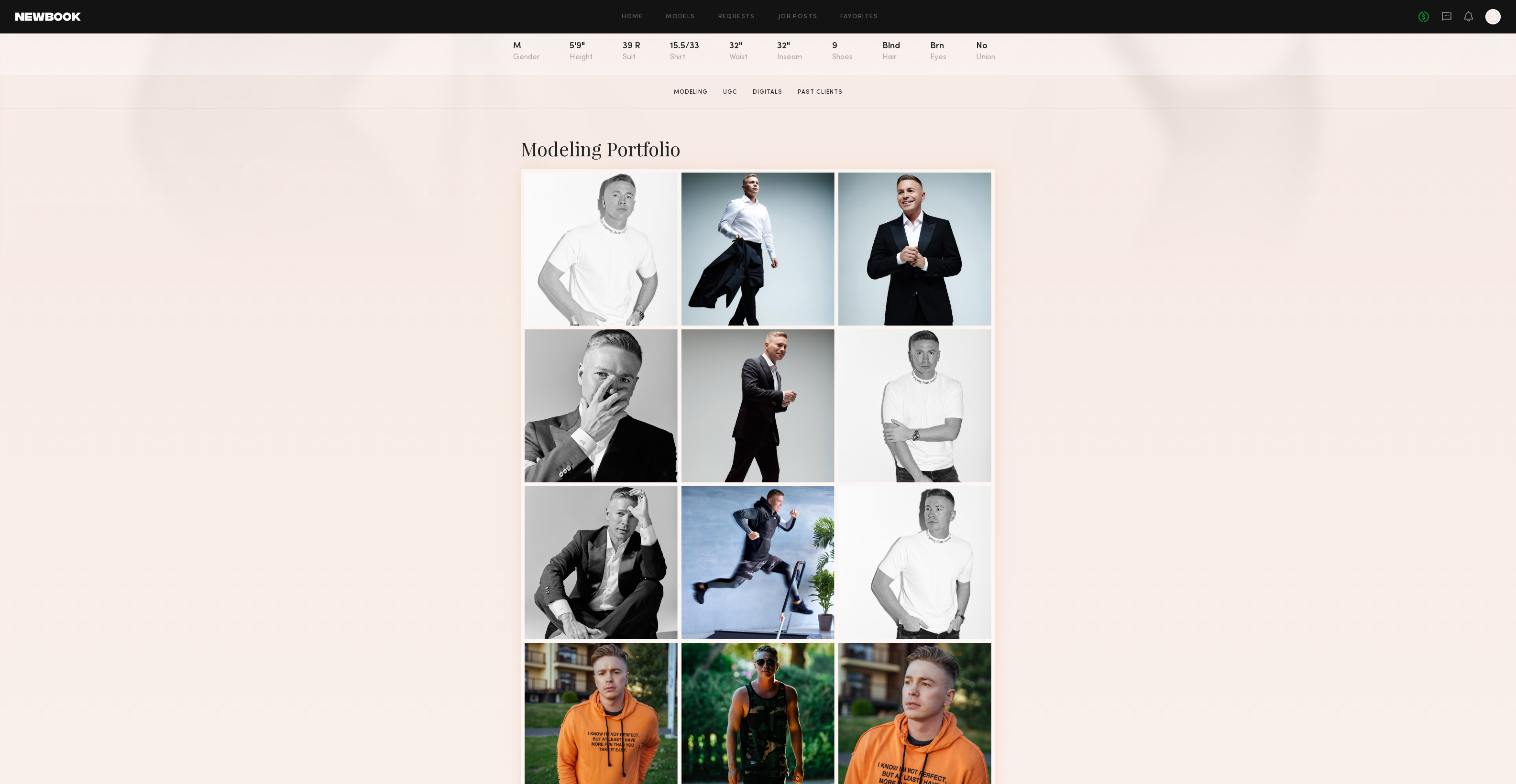
scroll to position [106, 0]
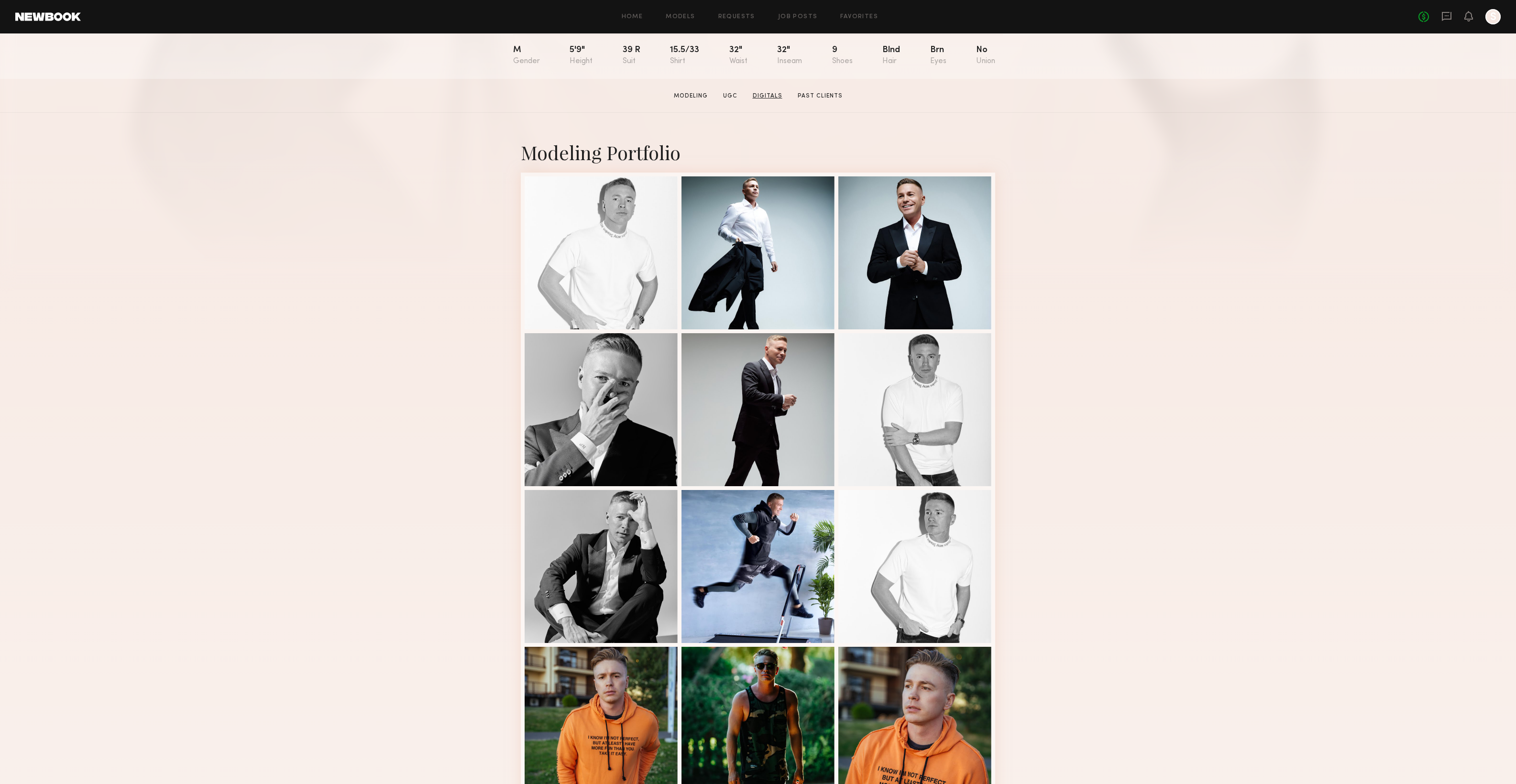
click at [766, 99] on link "Digitals" at bounding box center [768, 96] width 37 height 8
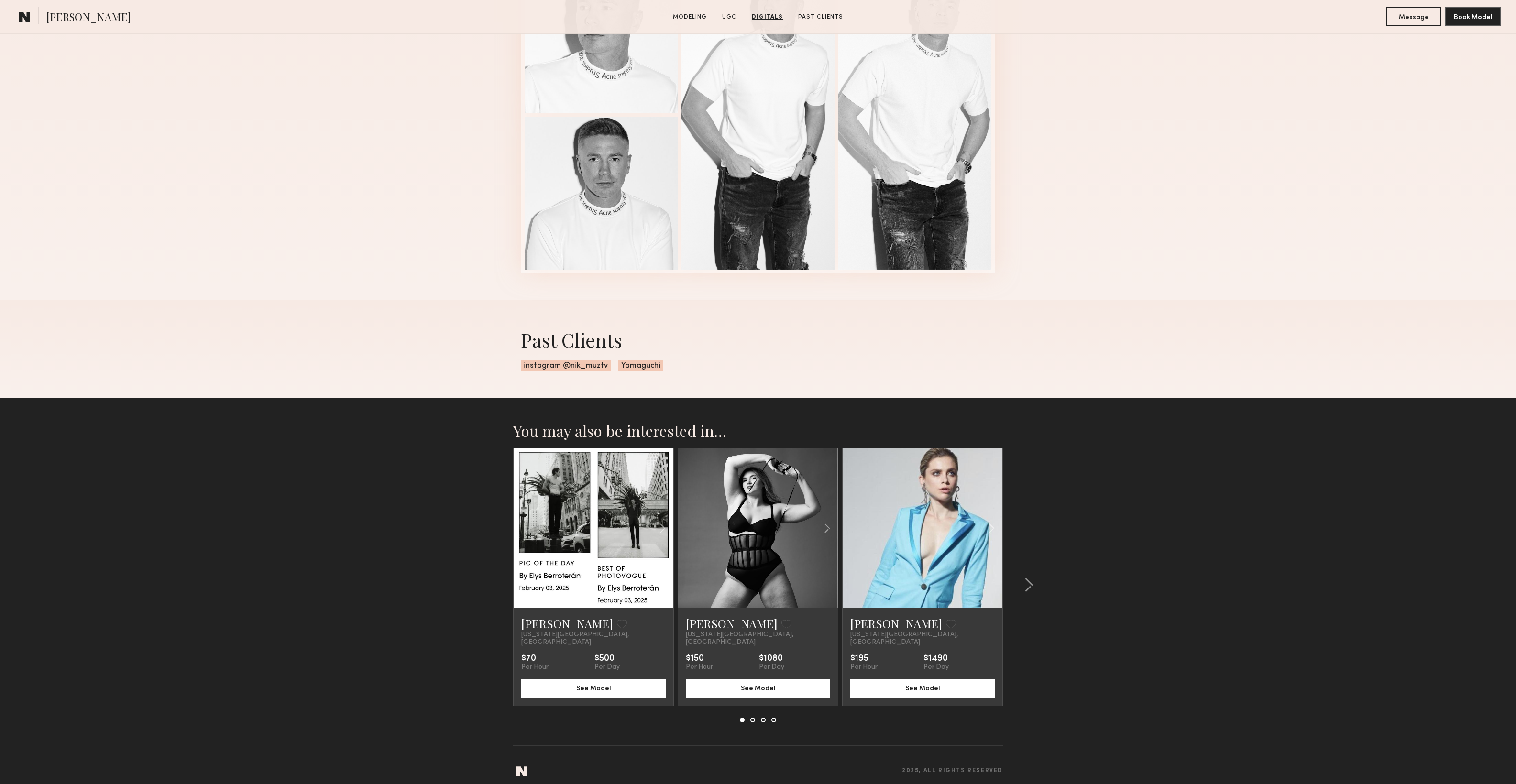
scroll to position [1748, 0]
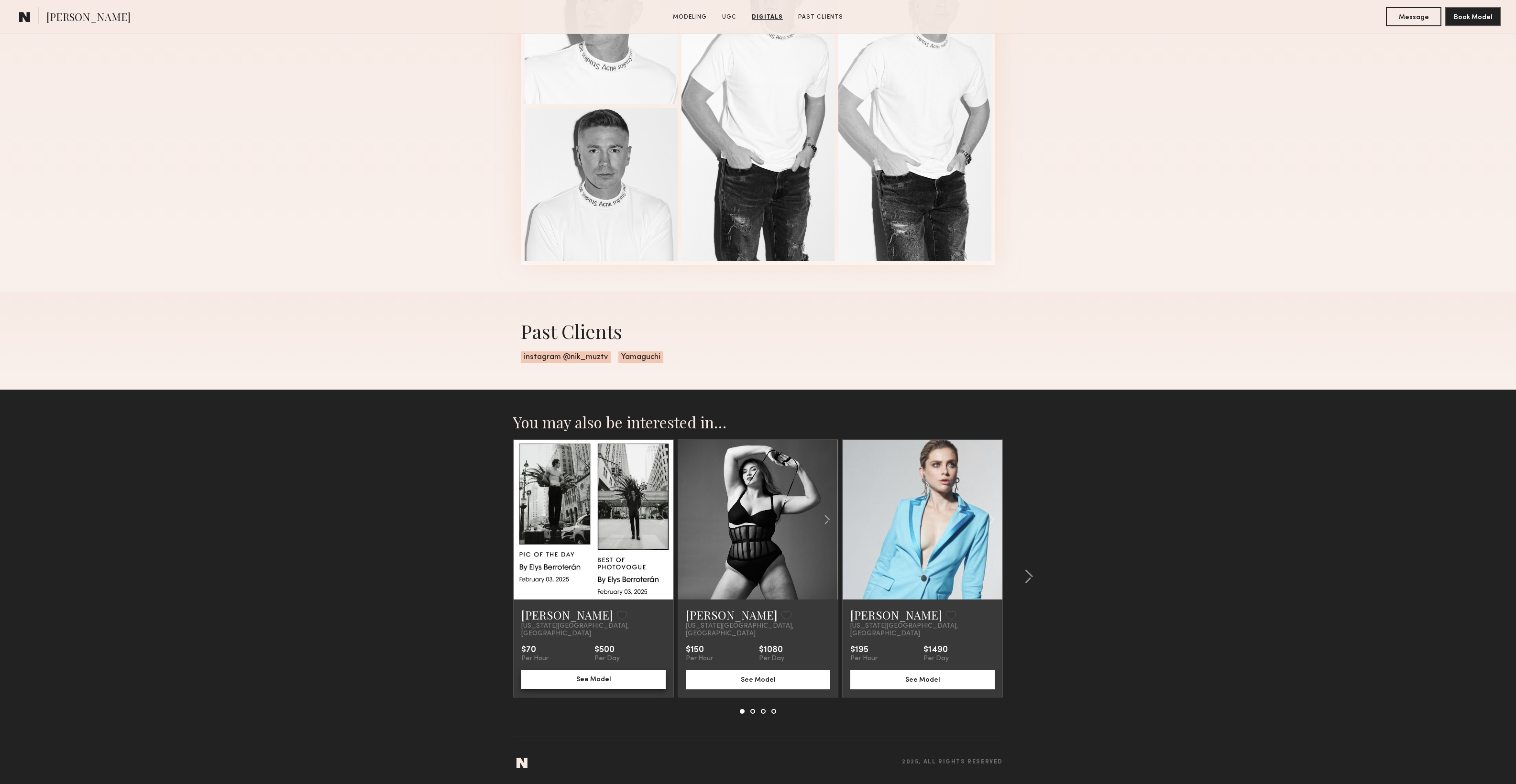
click at [583, 673] on button "See Model" at bounding box center [593, 679] width 144 height 19
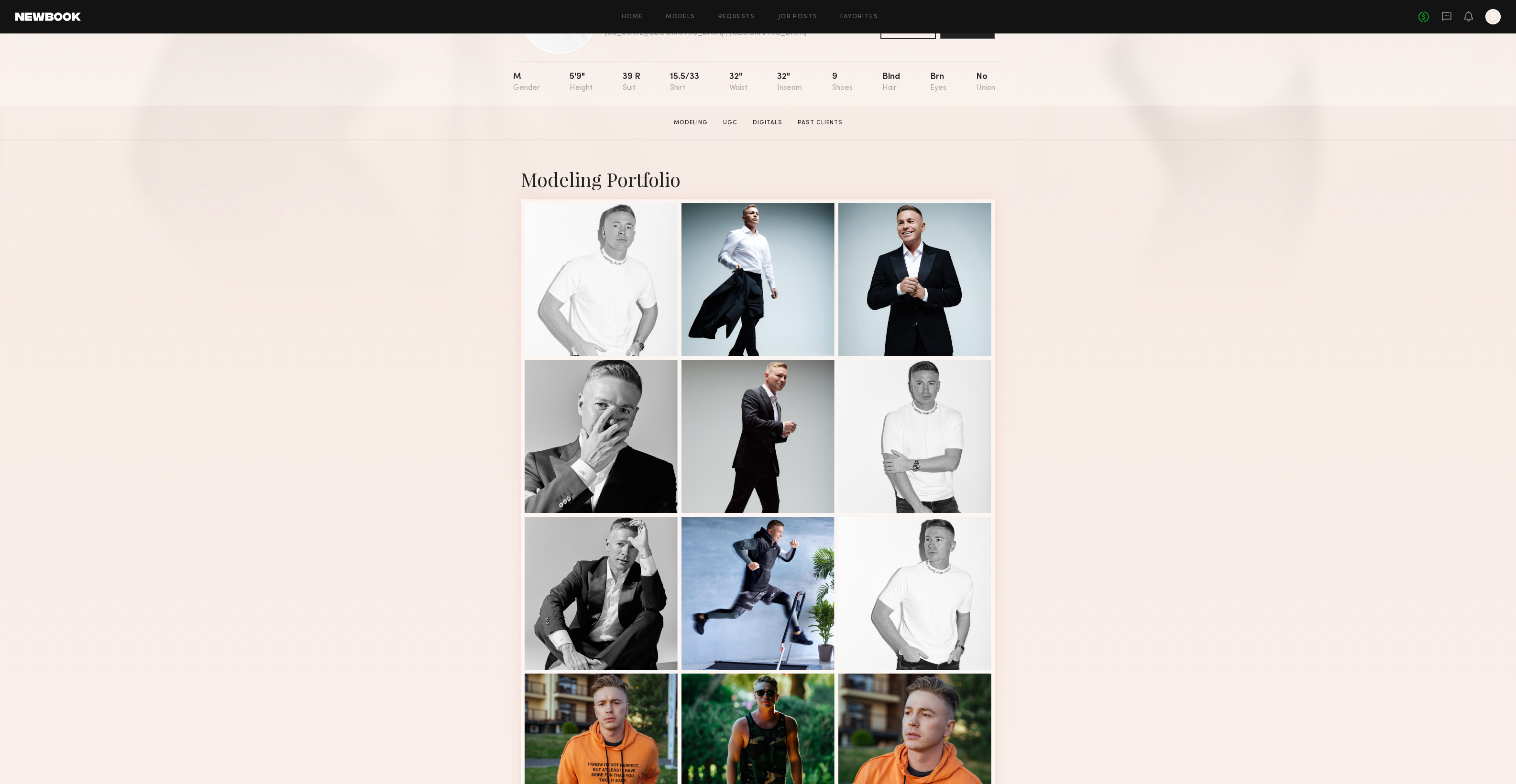
scroll to position [0, 0]
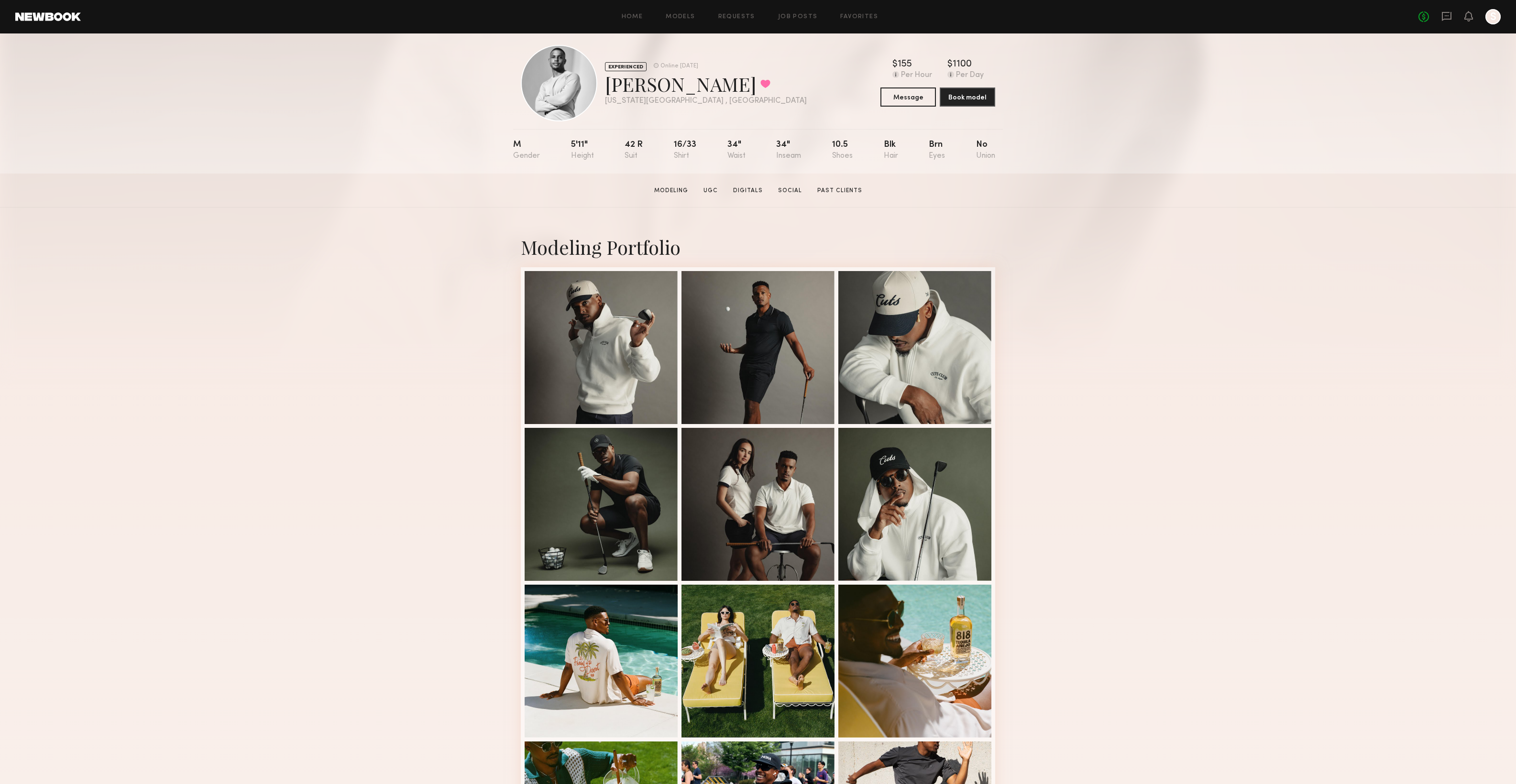
scroll to position [15, 0]
